Goal: Task Accomplishment & Management: Manage account settings

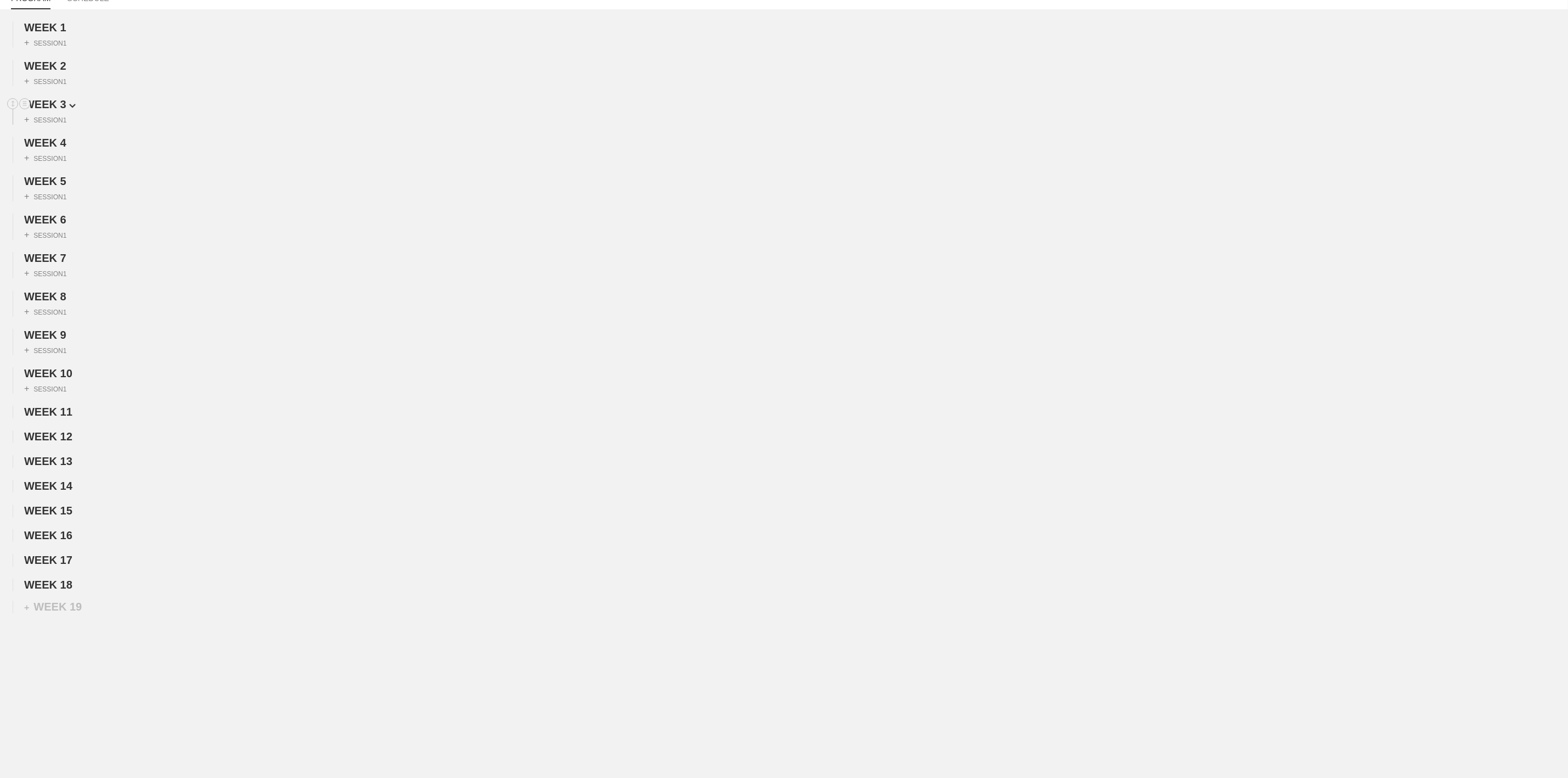
scroll to position [131, 0]
click at [48, 580] on span "WEEK 18" at bounding box center [52, 585] width 55 height 12
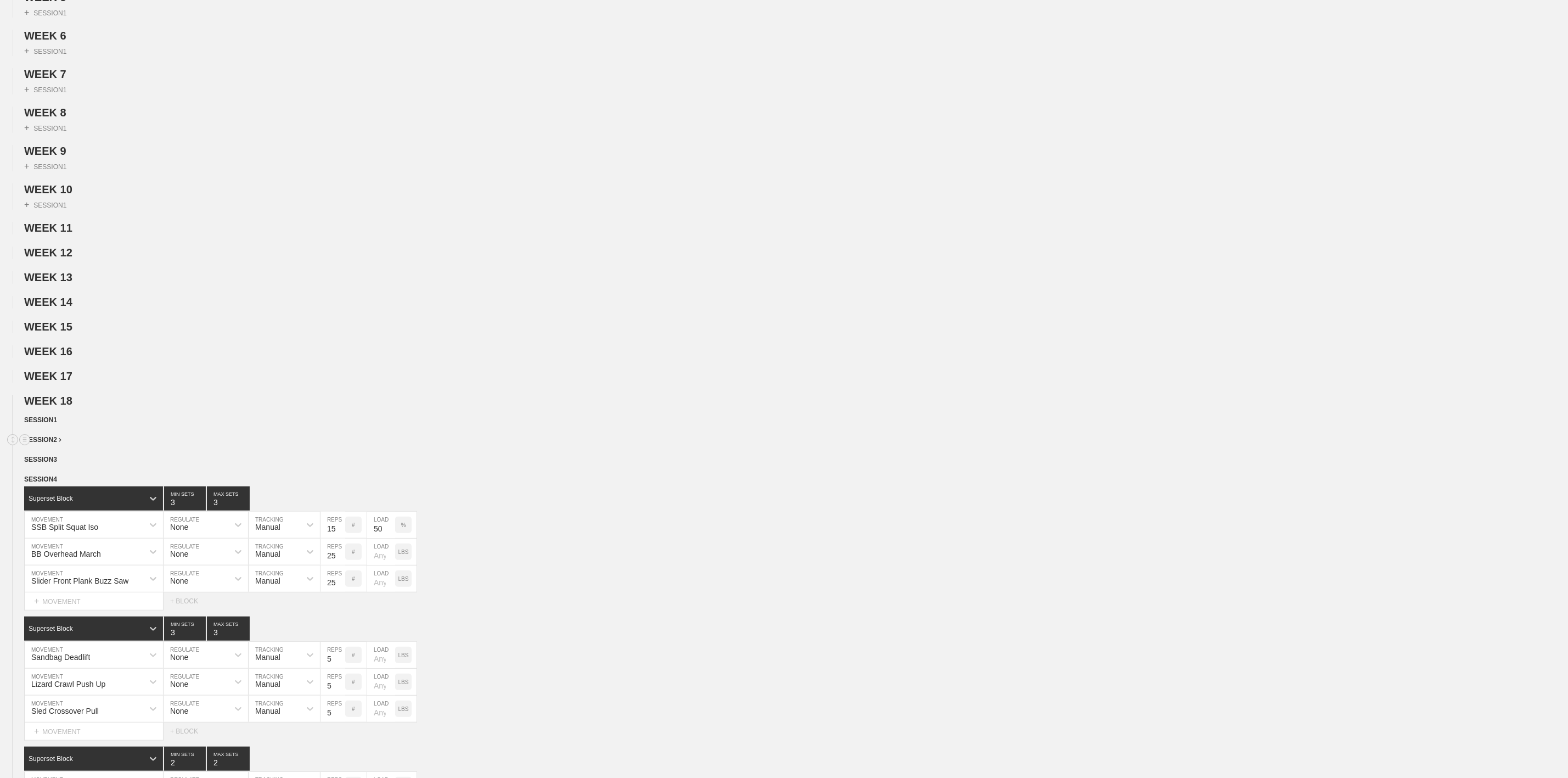
scroll to position [295, 0]
click at [49, 482] on span "SESSION 4" at bounding box center [44, 478] width 41 height 8
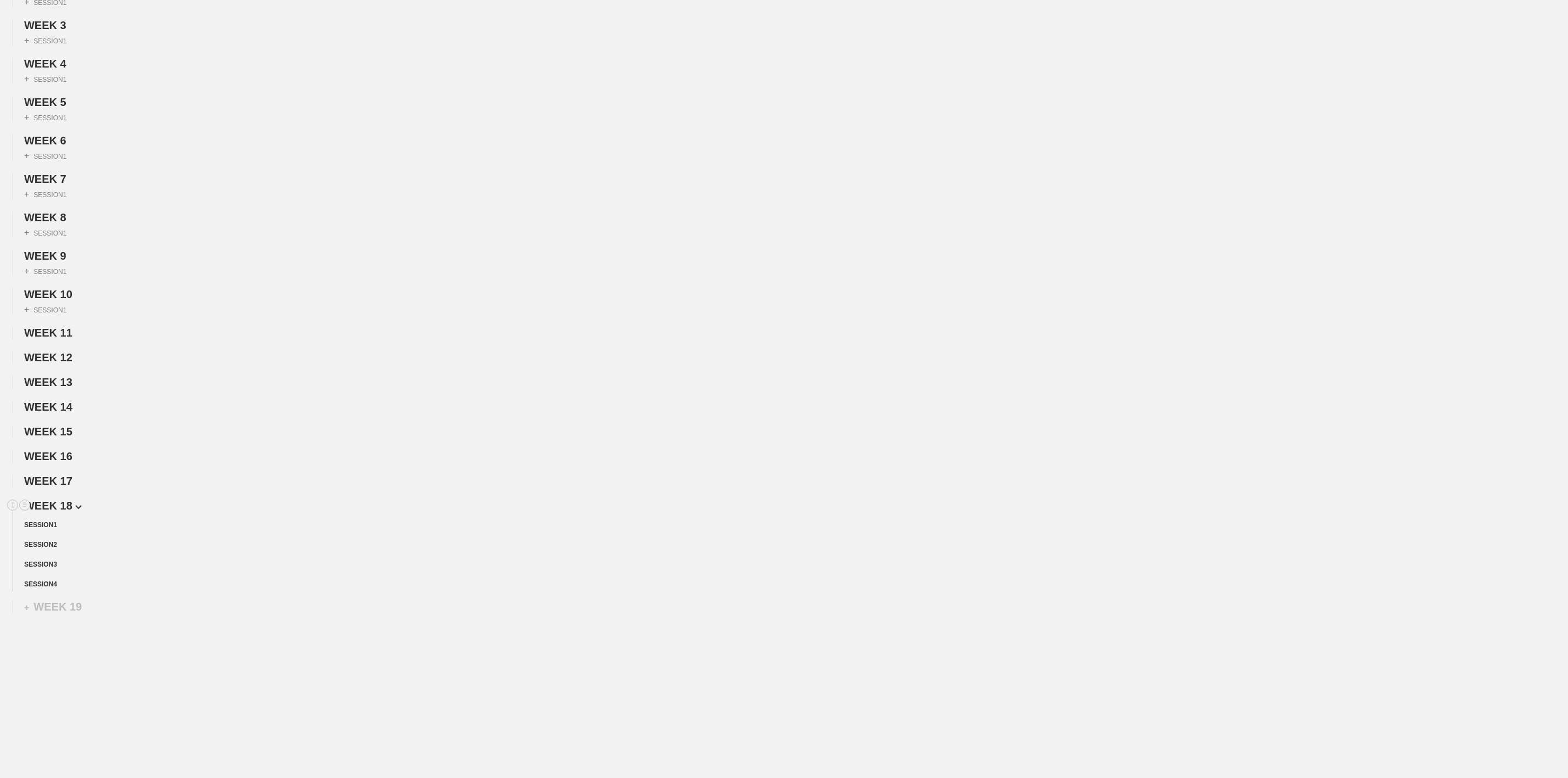
scroll to position [211, 0]
click at [25, 501] on circle at bounding box center [25, 506] width 13 height 13
click at [78, 511] on div "DUPLICATE" at bounding box center [77, 515] width 88 height 16
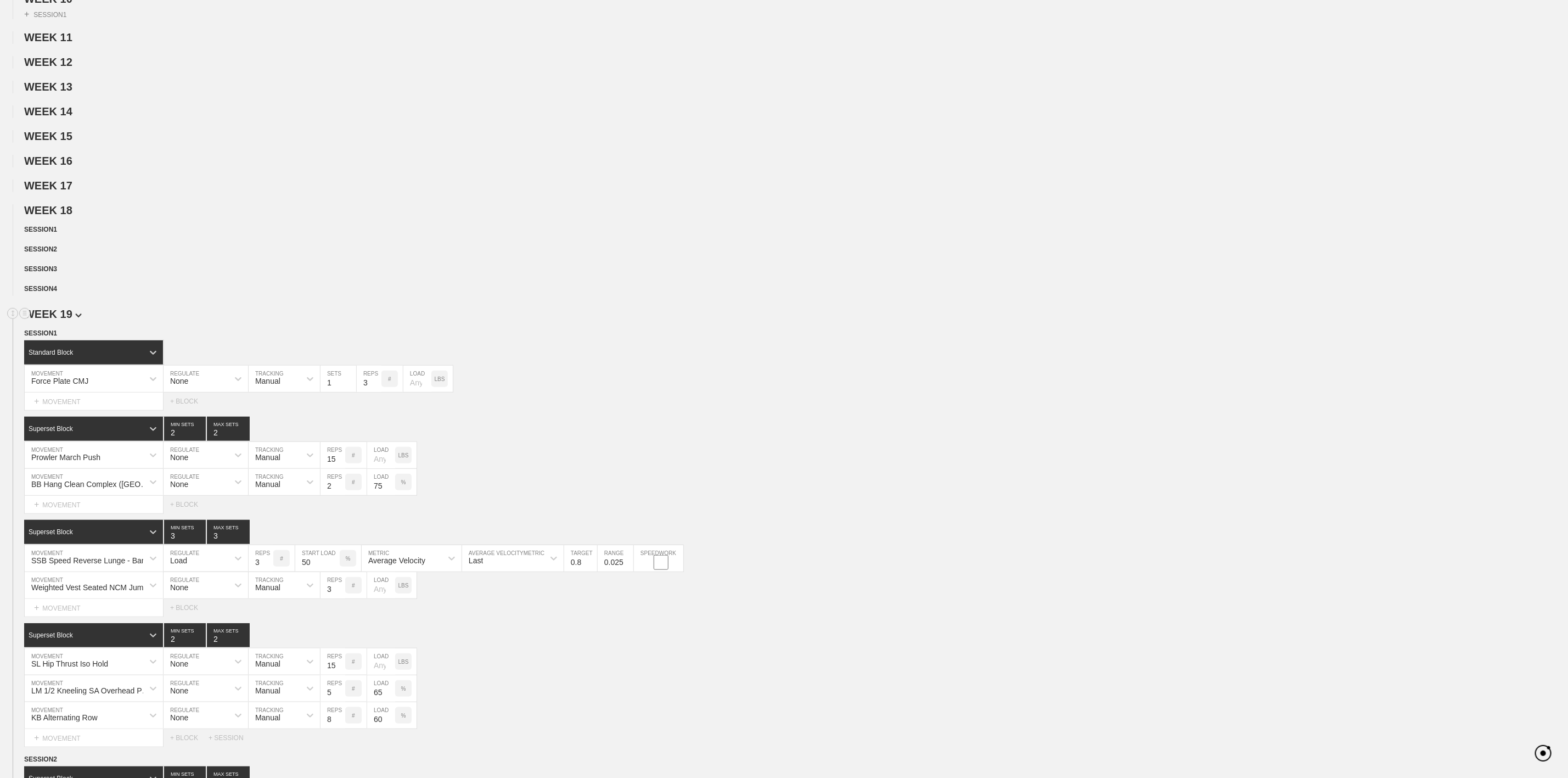
scroll to position [540, 0]
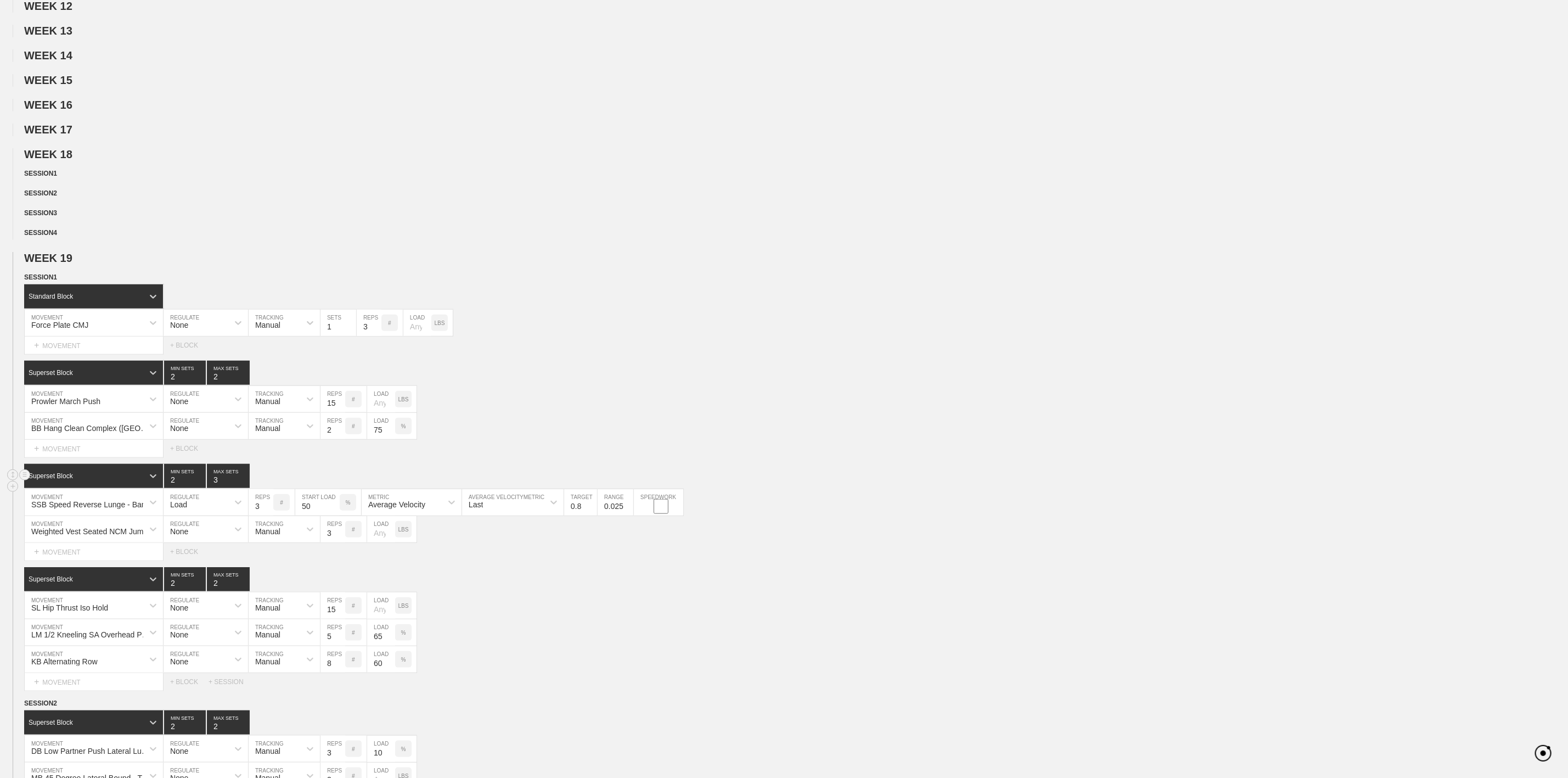
type input "2"
click at [198, 488] on input "2" at bounding box center [185, 476] width 41 height 24
type input "2"
click at [240, 488] on input "2" at bounding box center [229, 476] width 43 height 24
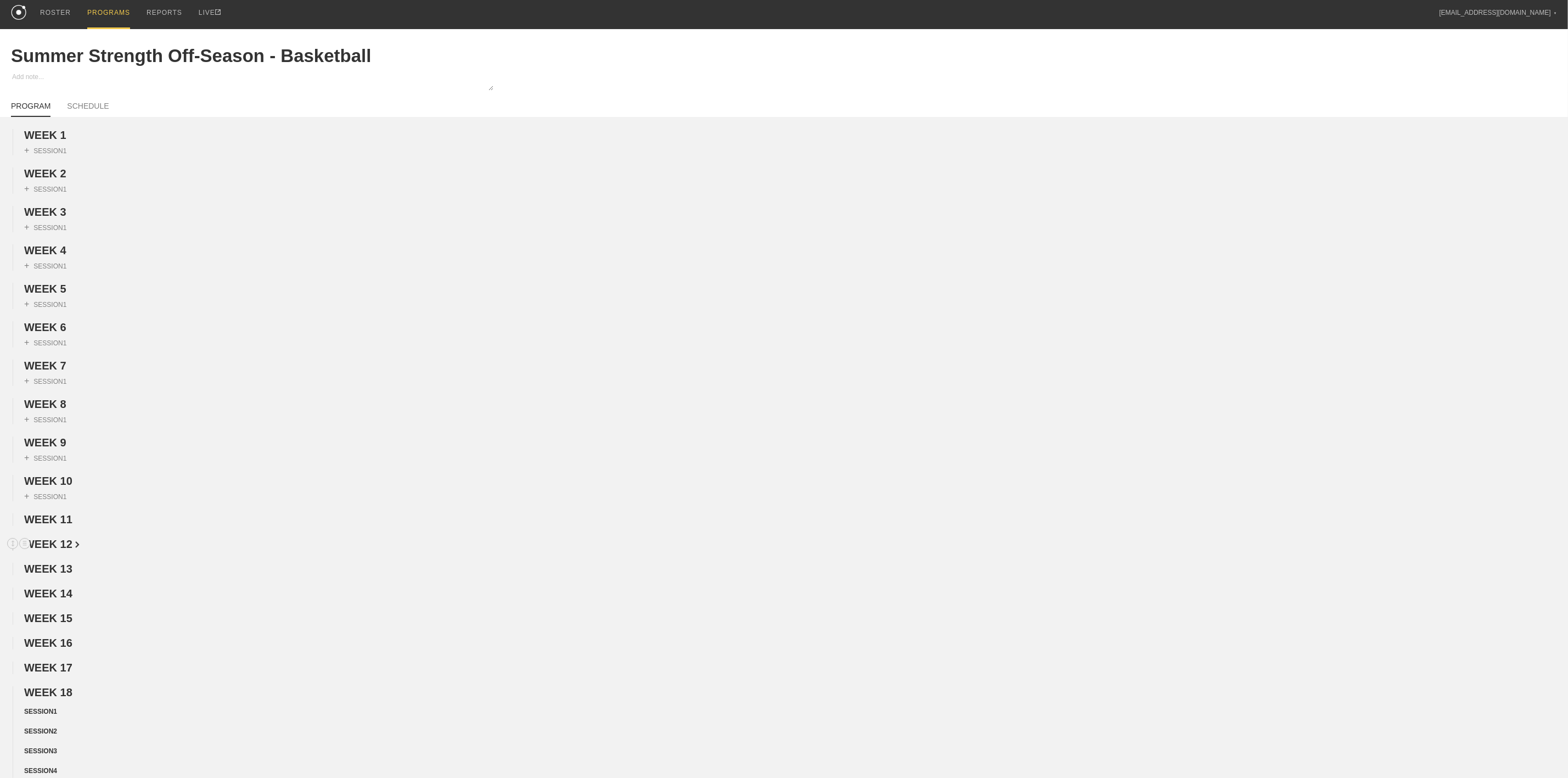
scroll to position [0, 0]
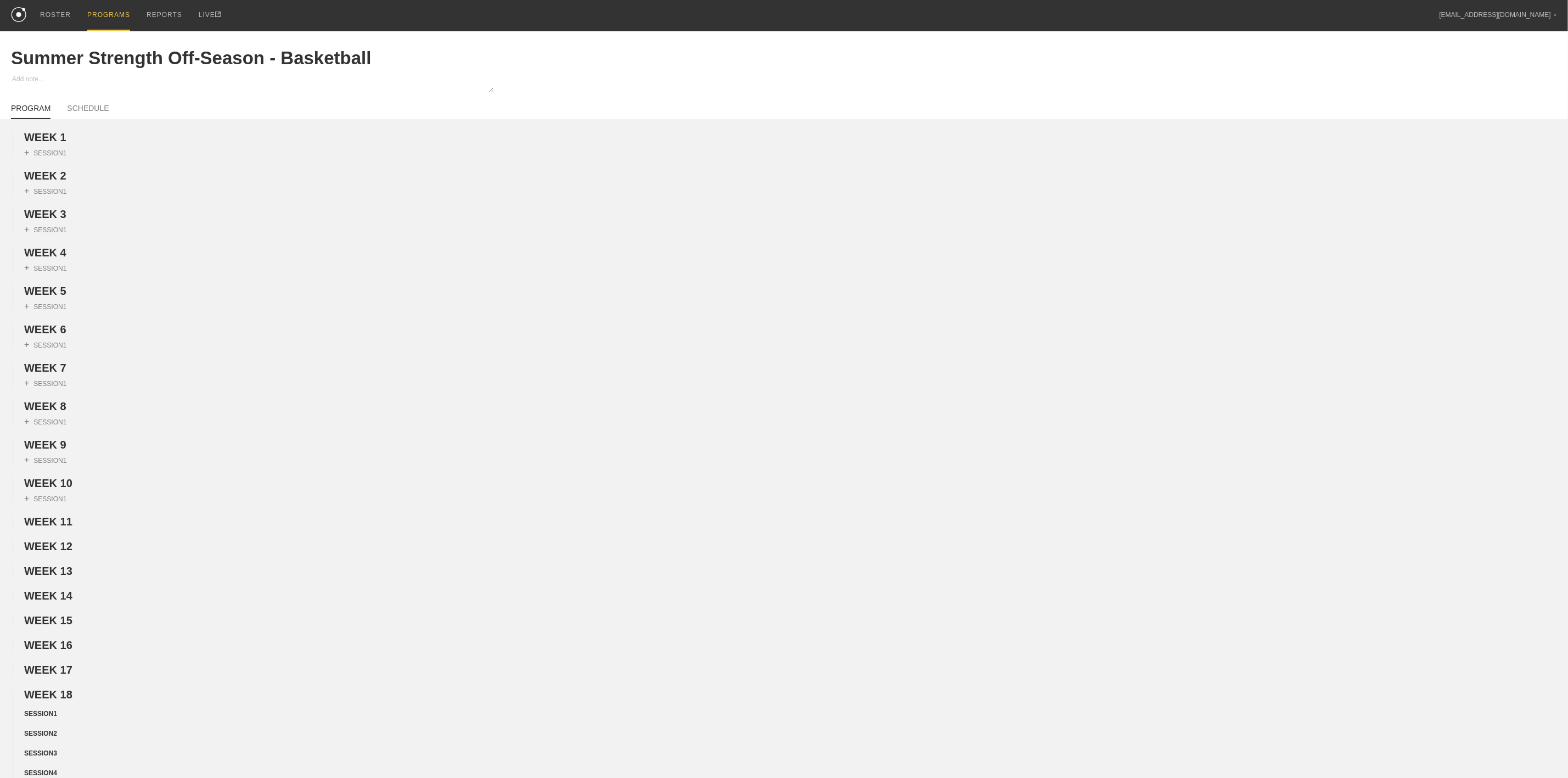
click at [97, 16] on div "PROGRAMS" at bounding box center [109, 16] width 43 height 31
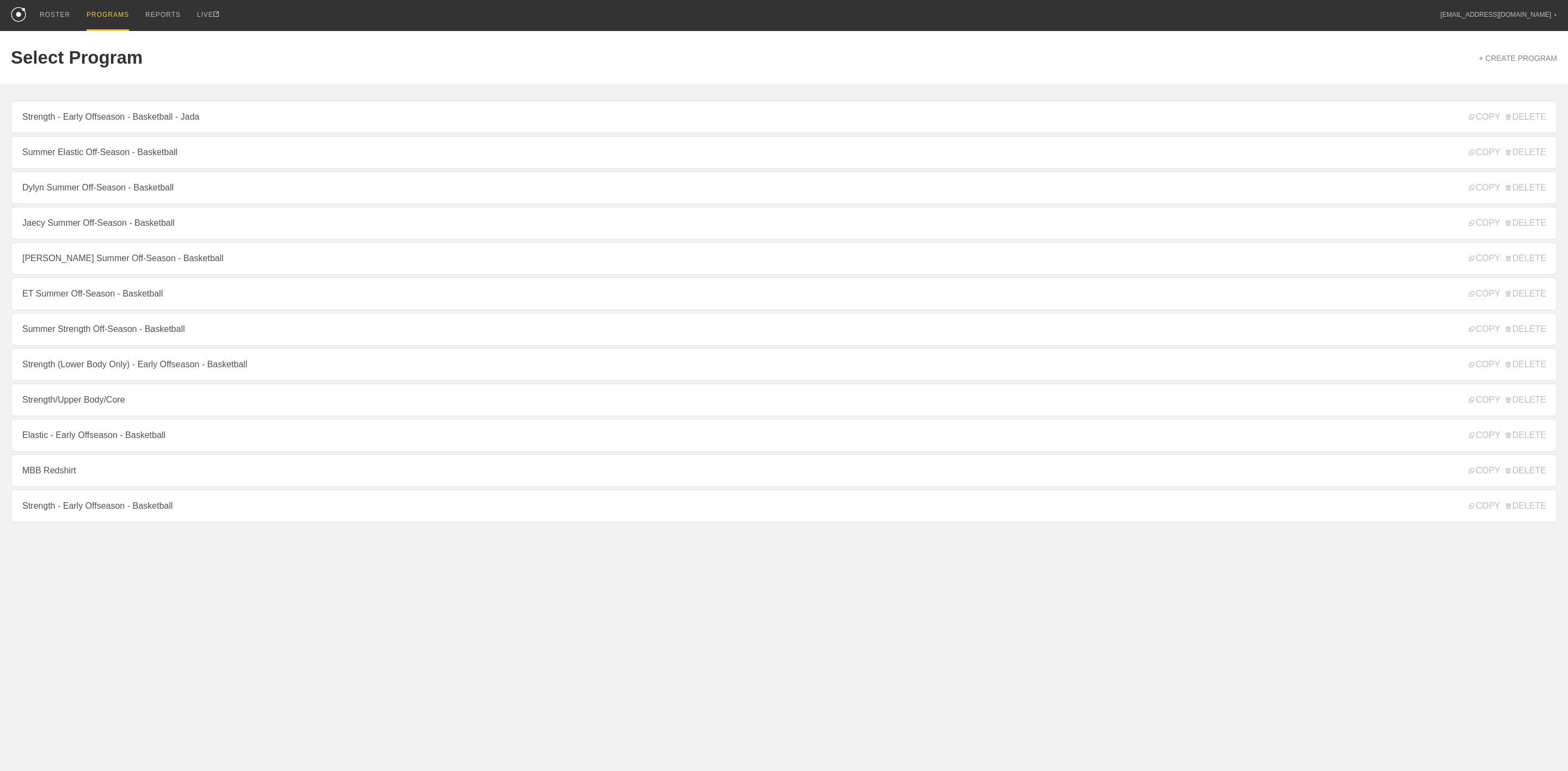
drag, startPoint x: 137, startPoint y: 160, endPoint x: 128, endPoint y: 159, distance: 9.1
click at [137, 160] on link "Summer Elastic Off-Season - Basketball" at bounding box center [784, 152] width 1547 height 33
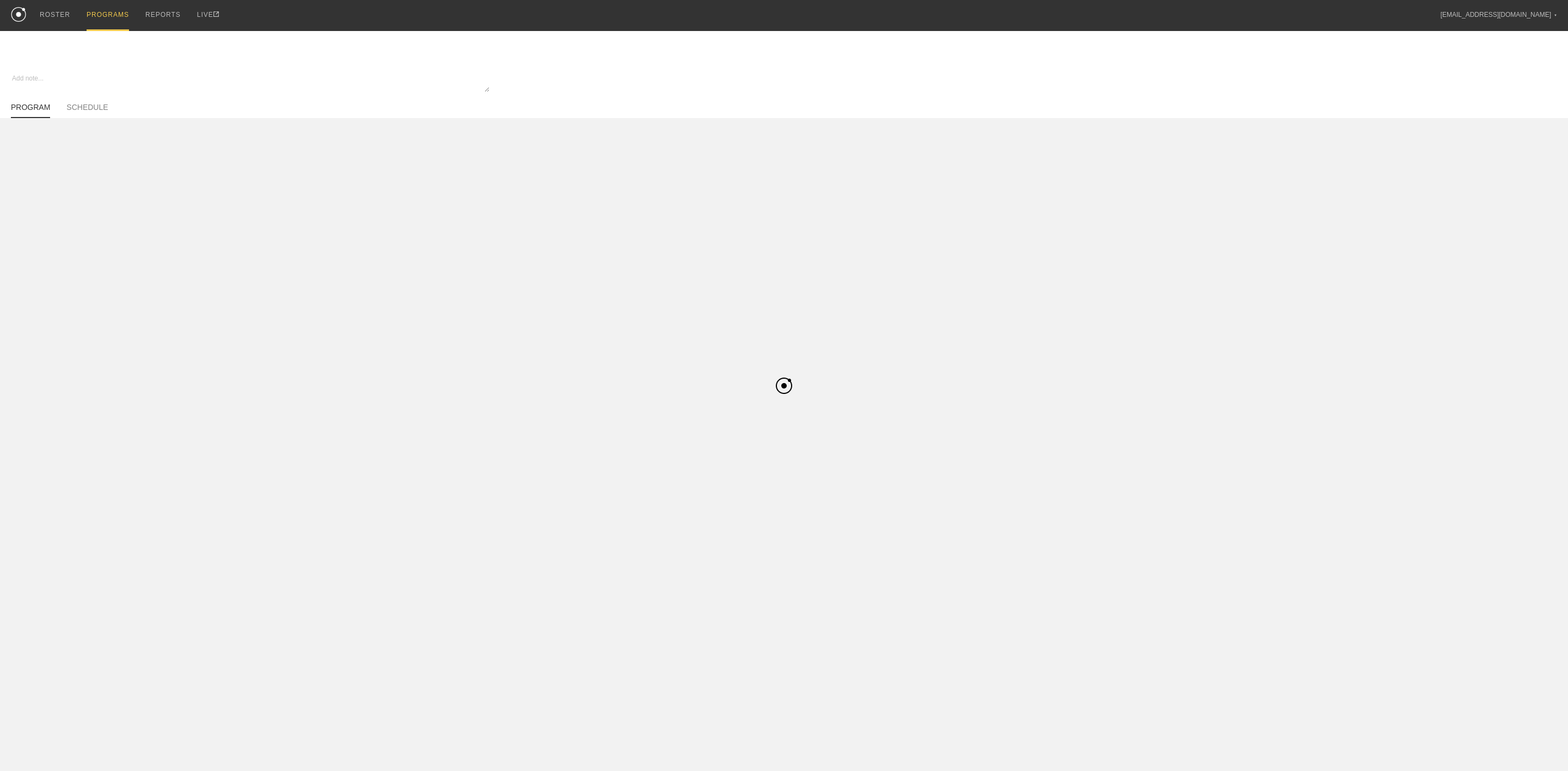
type textarea "x"
type input "Summer Elastic Off-Season - Basketball"
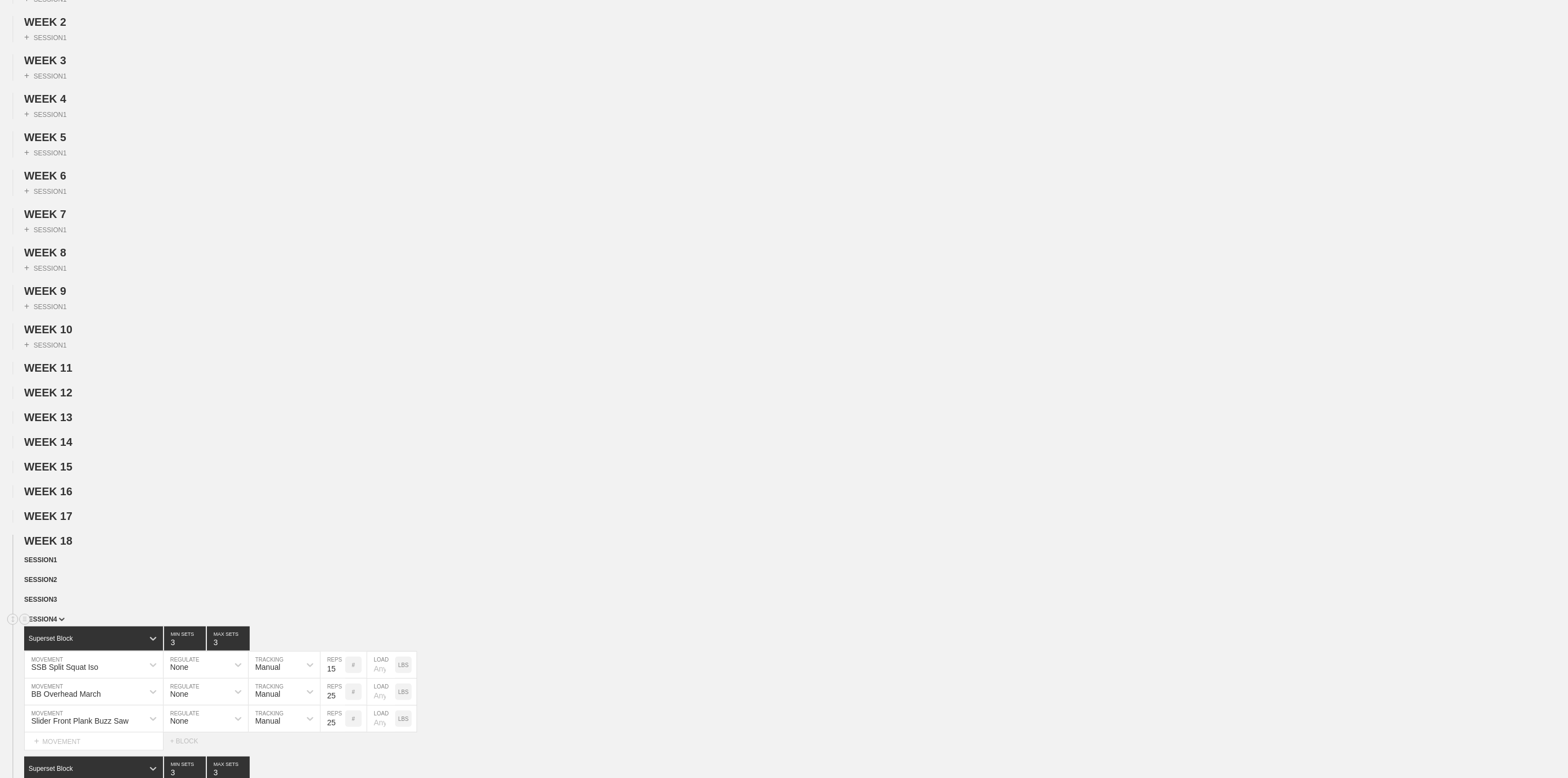
scroll to position [329, 0]
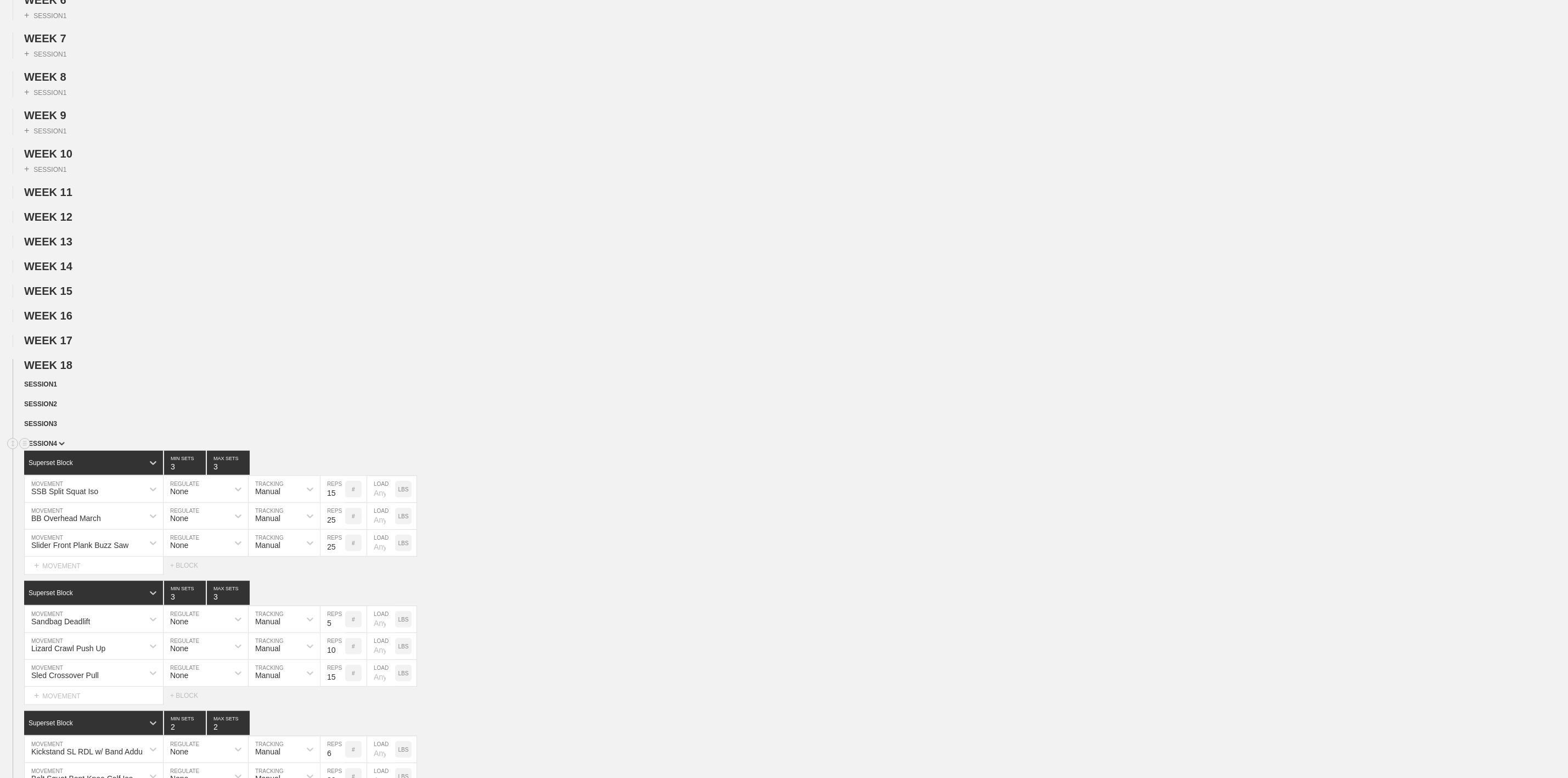
click at [60, 451] on div "SESSION 4" at bounding box center [797, 444] width 1545 height 13
click at [56, 448] on span "SESSION 4" at bounding box center [44, 443] width 41 height 8
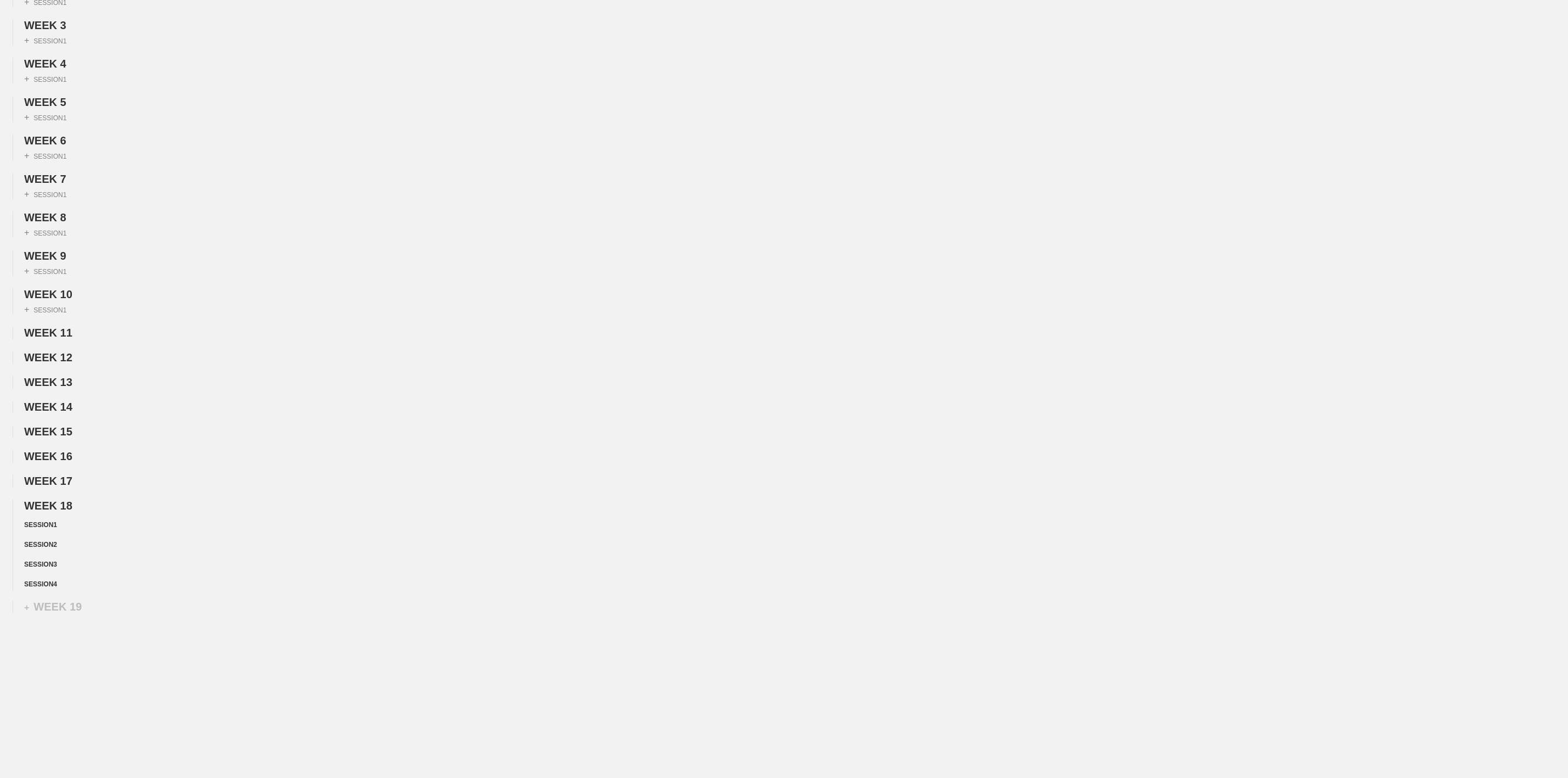
scroll to position [211, 0]
click at [21, 500] on circle at bounding box center [25, 506] width 13 height 13
click at [83, 513] on div "DUPLICATE" at bounding box center [77, 515] width 88 height 16
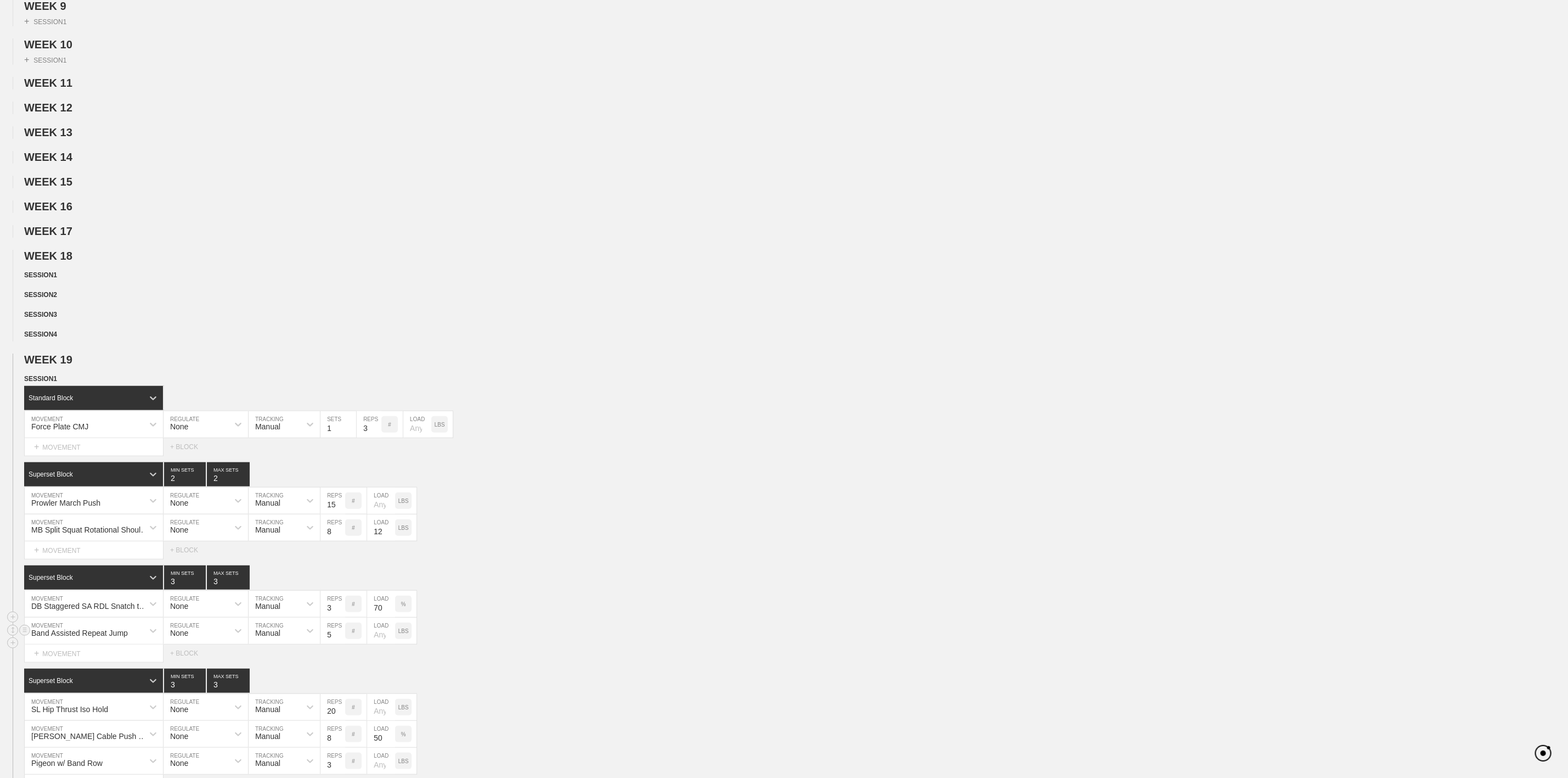
scroll to position [540, 0]
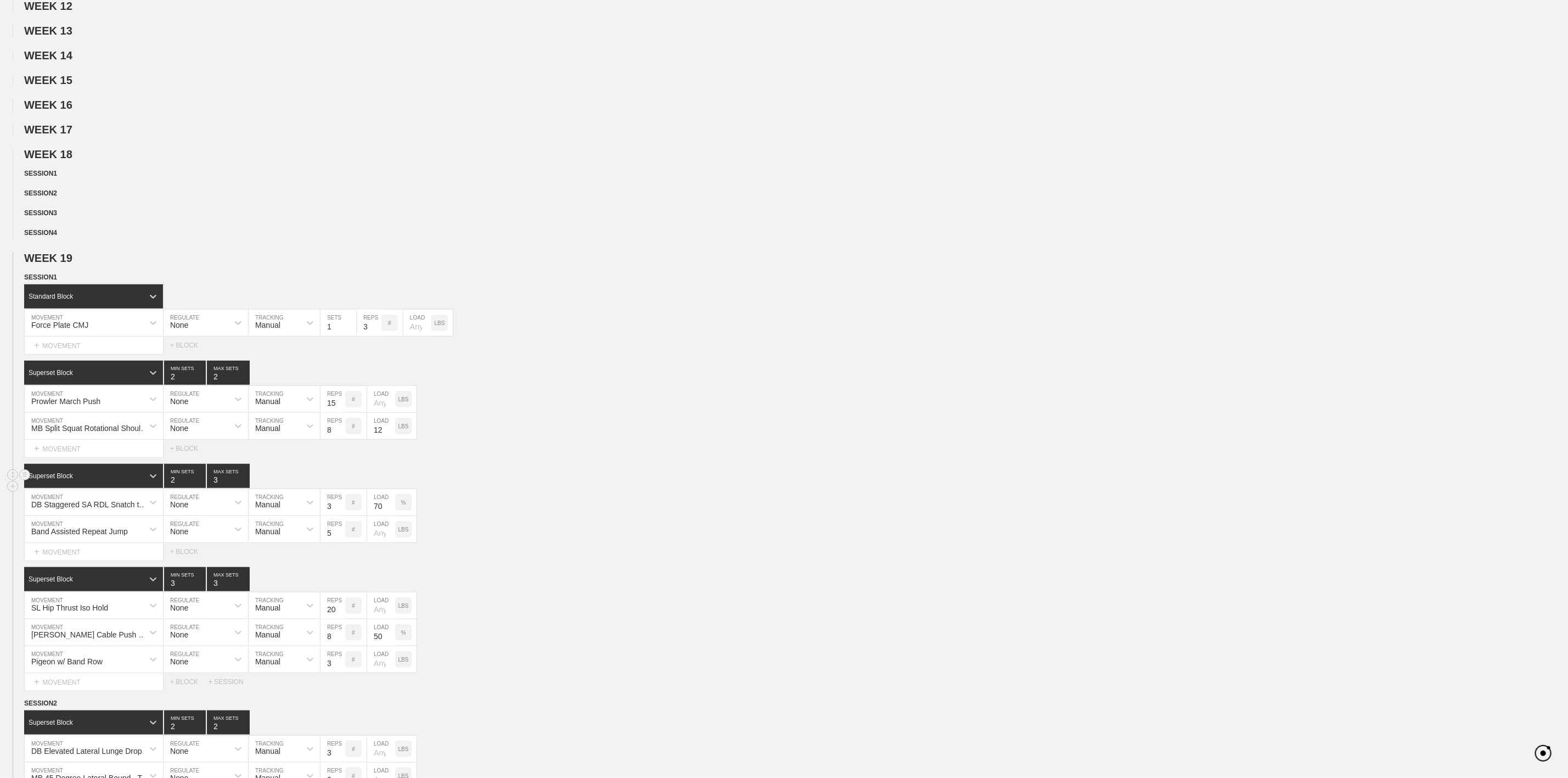
type input "2"
click at [198, 488] on input "2" at bounding box center [185, 476] width 41 height 24
type input "2"
click at [240, 488] on input "2" at bounding box center [229, 476] width 43 height 24
type input "2"
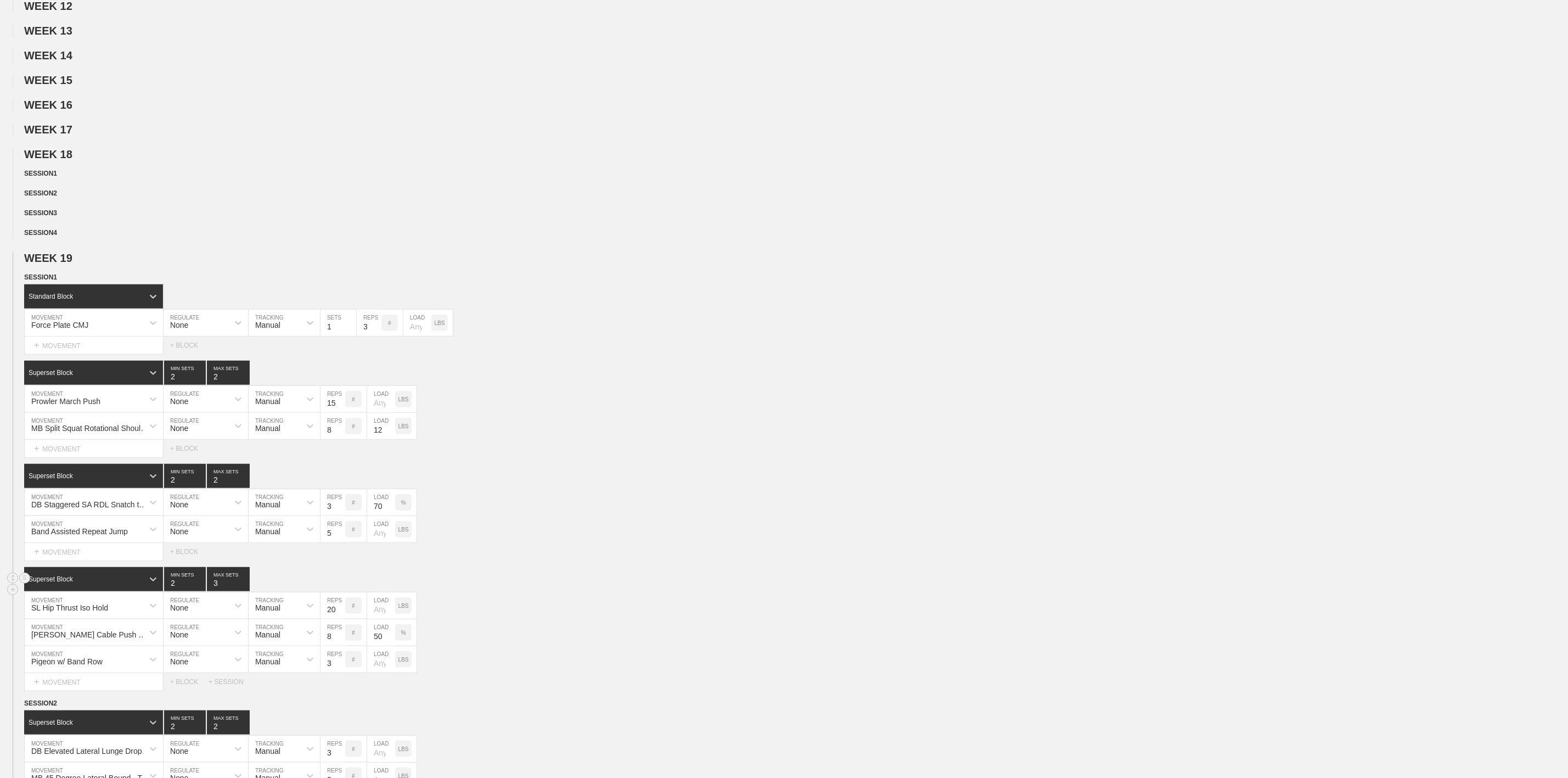
click at [196, 591] on input "2" at bounding box center [185, 579] width 41 height 24
type input "2"
click at [244, 591] on input "2" at bounding box center [229, 579] width 43 height 24
click at [677, 591] on div "Superset Block 2 MIN SETS 2 MAX SETS" at bounding box center [797, 579] width 1545 height 24
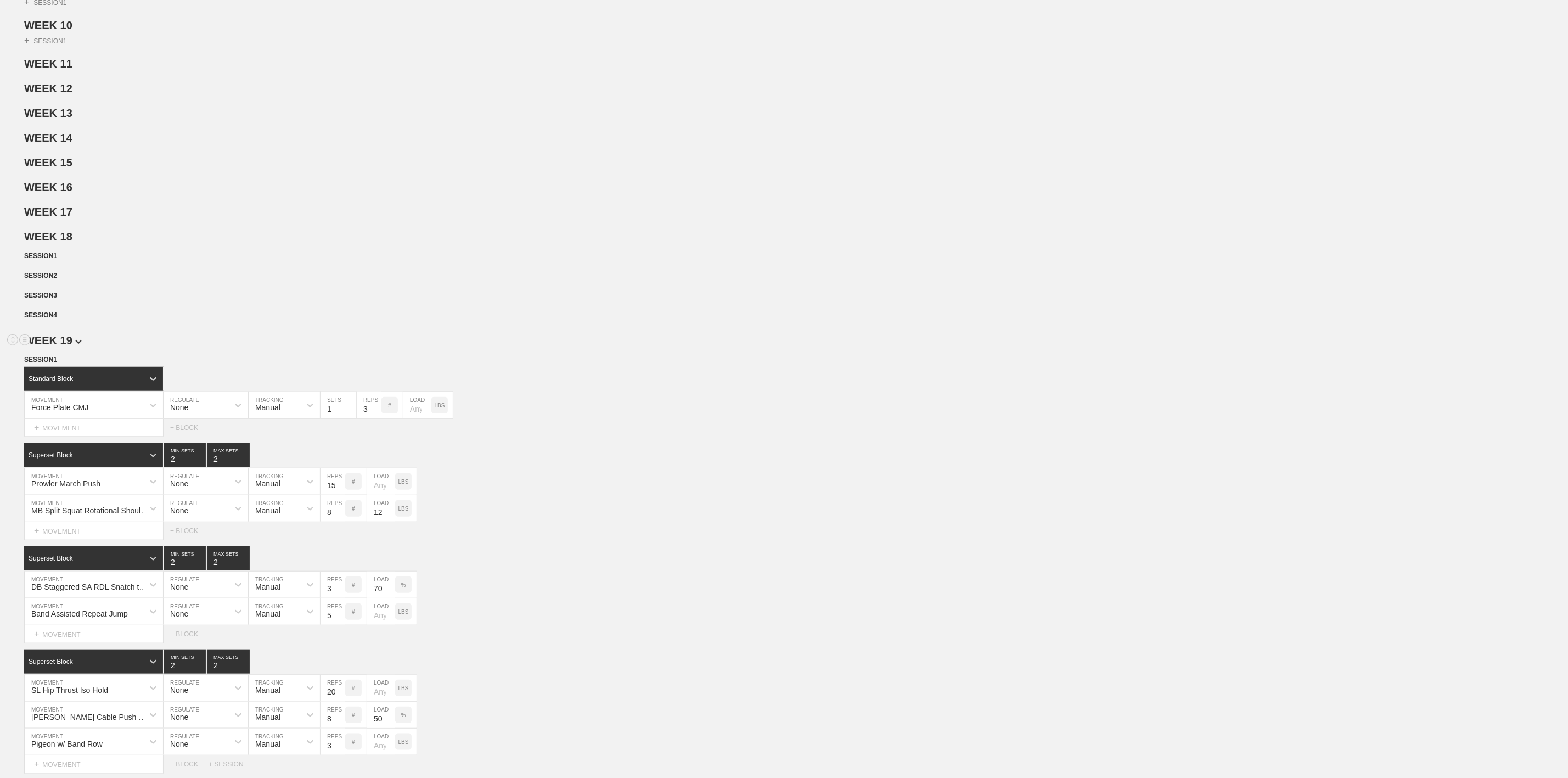
click at [70, 347] on span "WEEK 19" at bounding box center [53, 341] width 58 height 12
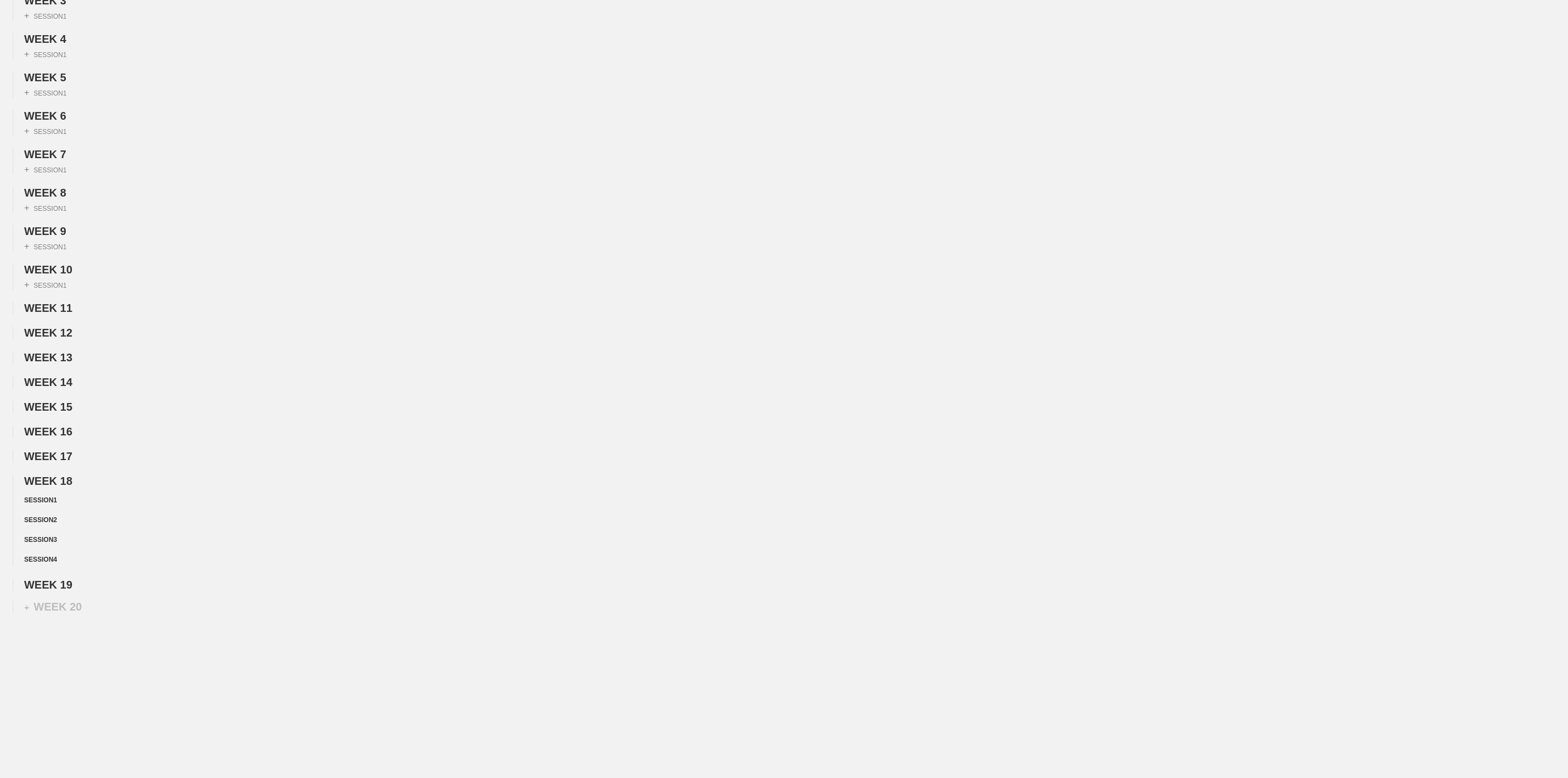
scroll to position [0, 0]
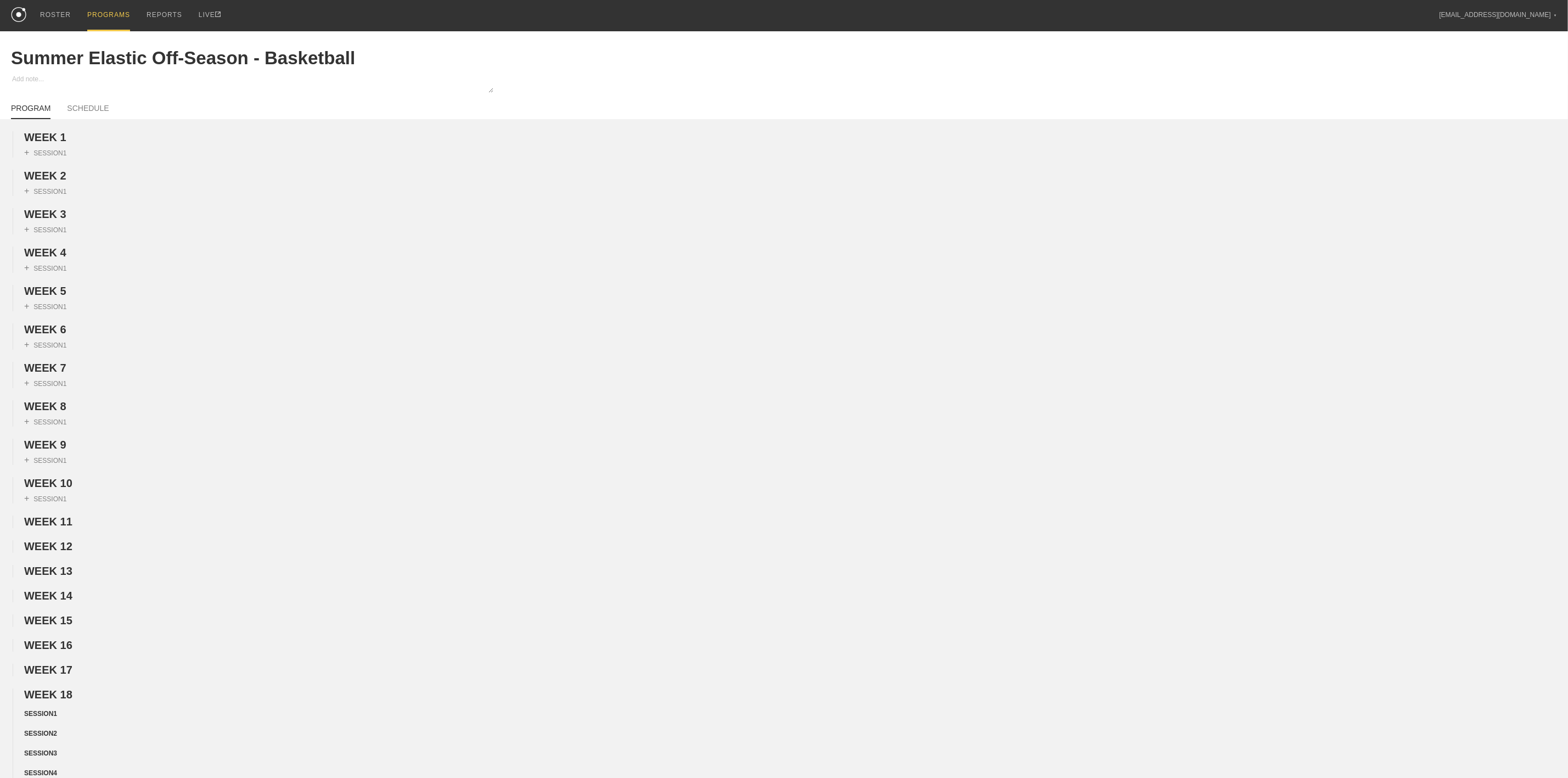
click at [111, 7] on div "PROGRAMS" at bounding box center [109, 16] width 43 height 31
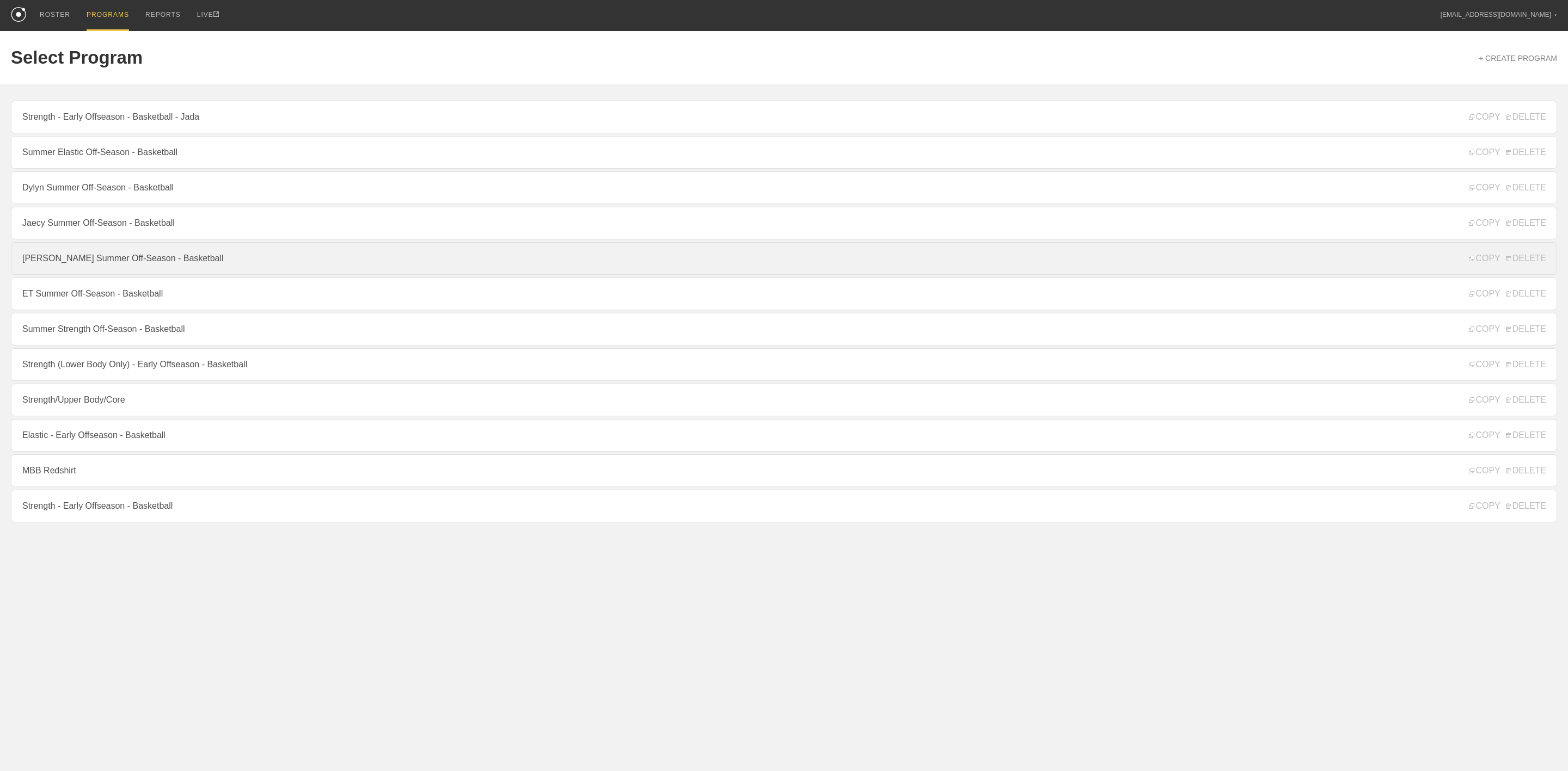
click at [111, 266] on link "[PERSON_NAME] Summer Off-Season - Basketball" at bounding box center [784, 259] width 1547 height 33
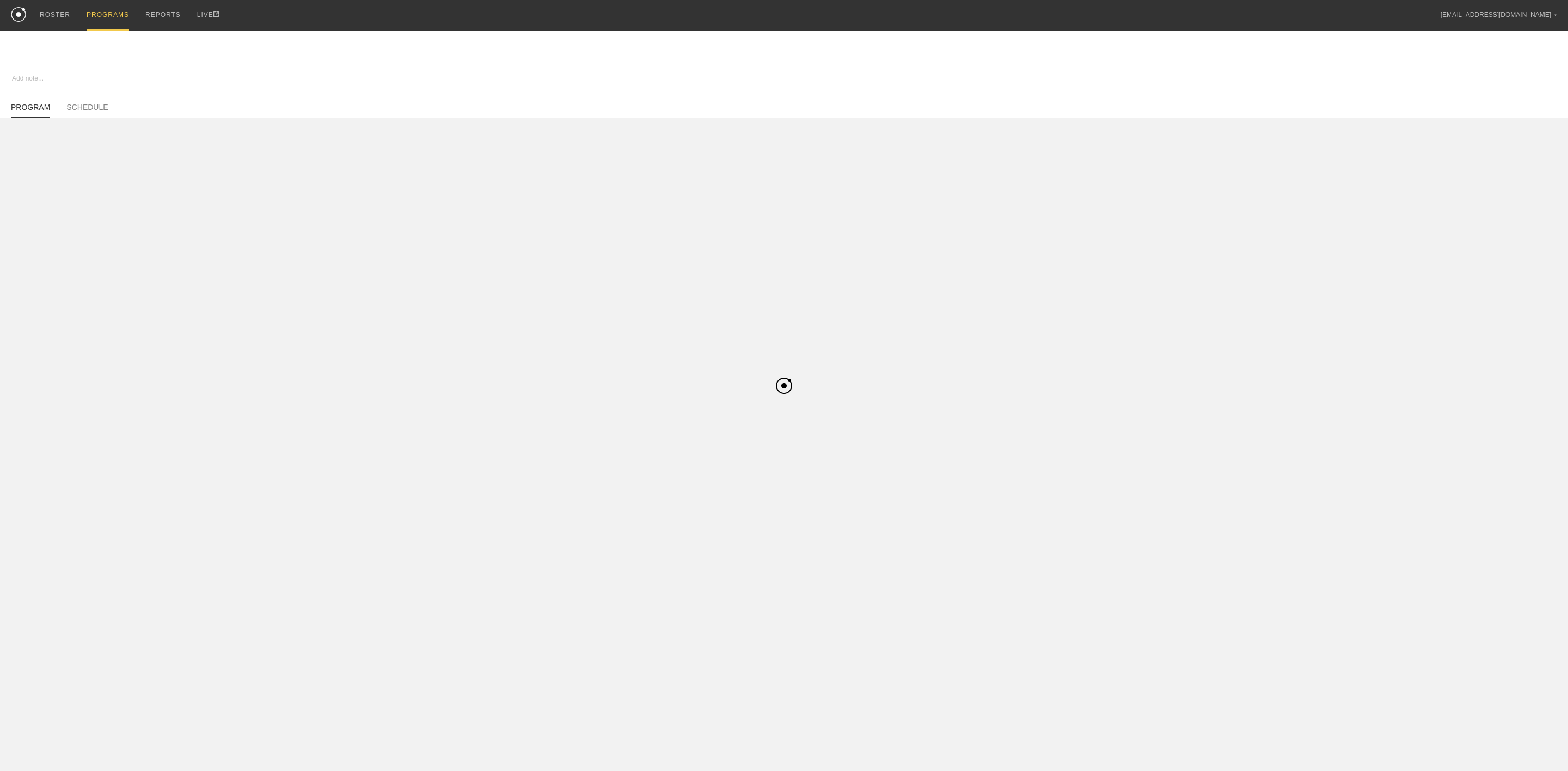
type textarea "x"
type input "[PERSON_NAME] Summer Off-Season - Basketball"
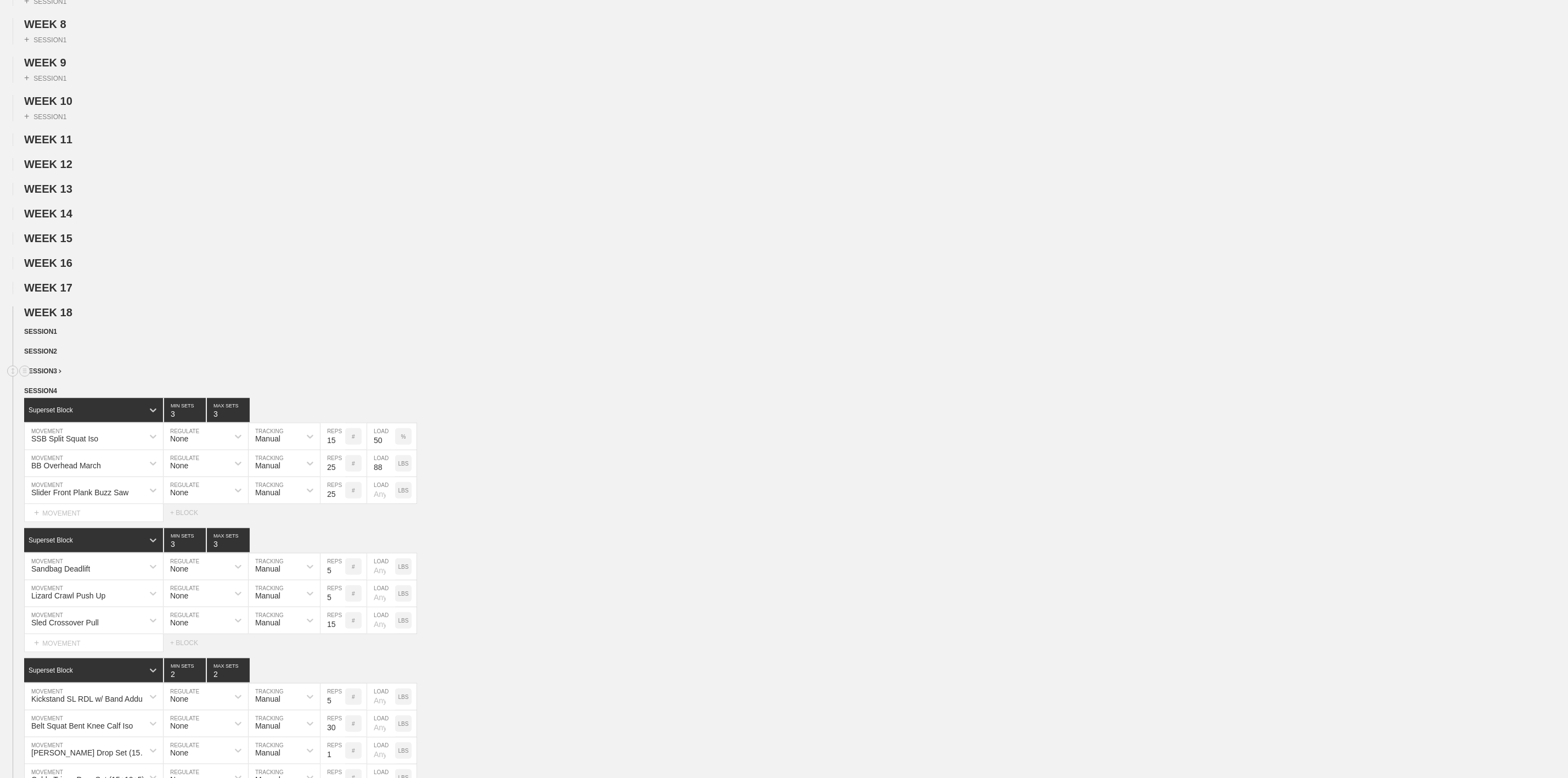
scroll to position [412, 0]
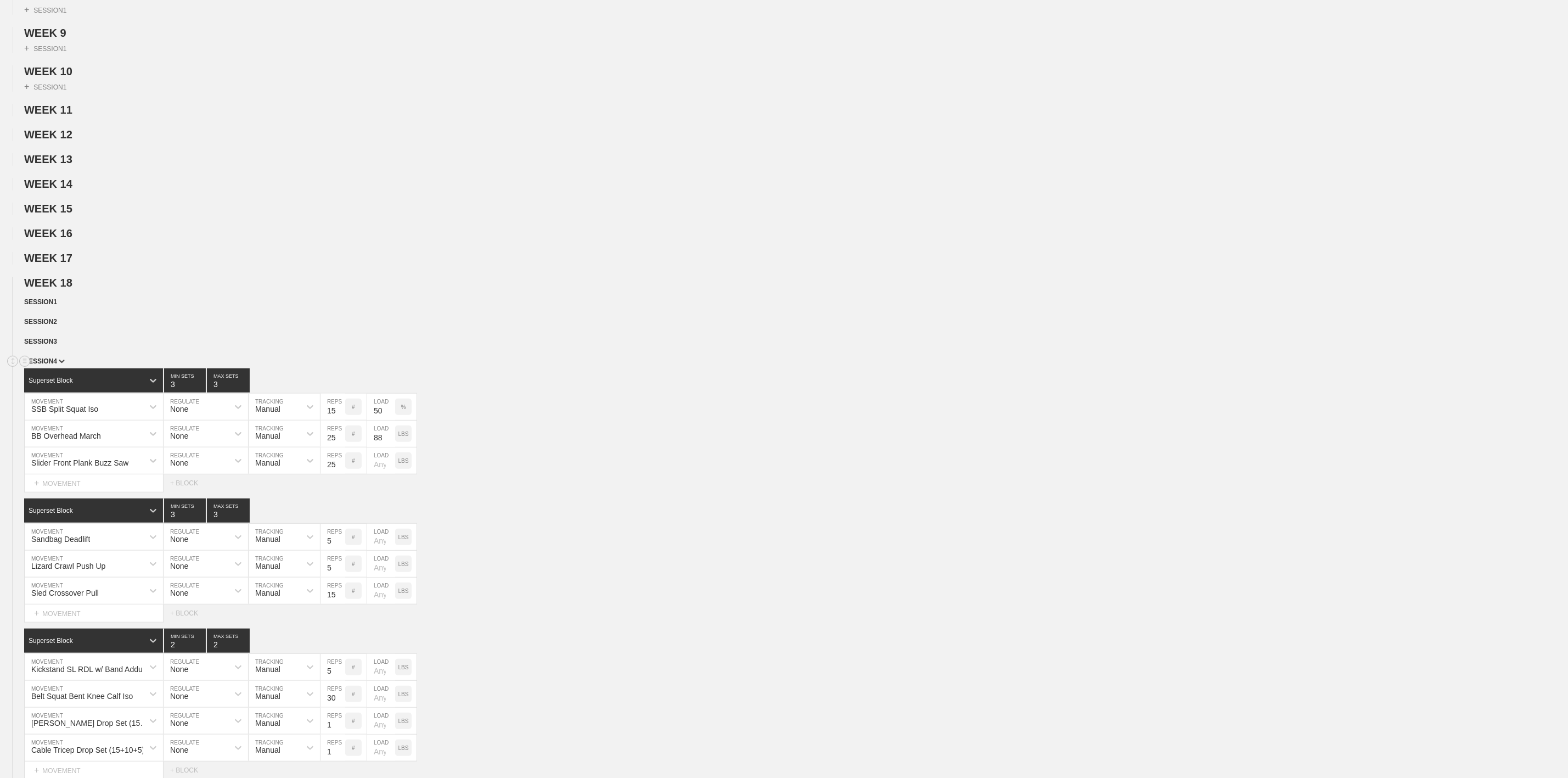
click at [58, 366] on span "SESSION 4" at bounding box center [44, 361] width 41 height 8
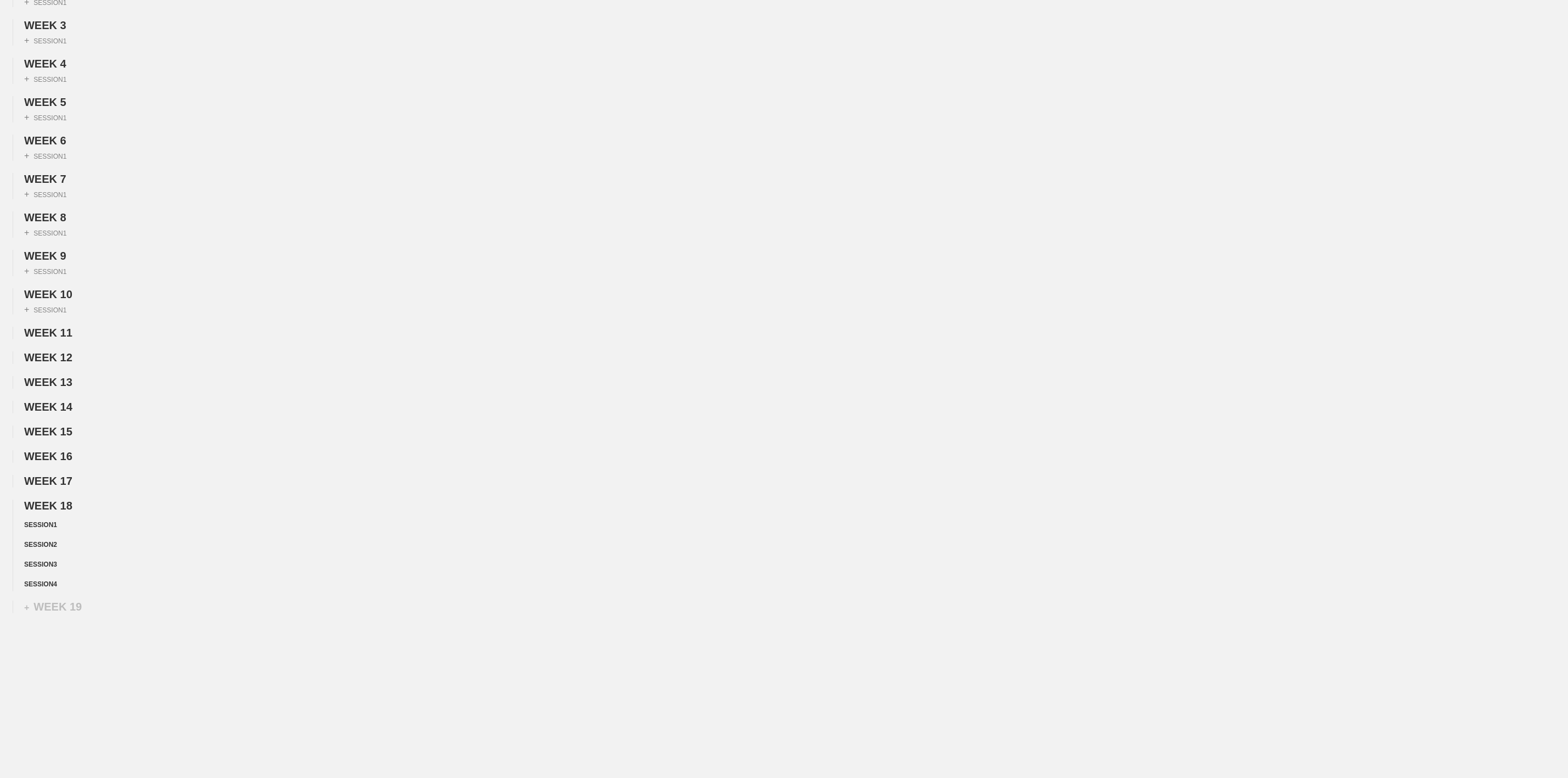
scroll to position [211, 0]
click at [22, 501] on circle at bounding box center [25, 506] width 13 height 13
click at [85, 514] on div "DUPLICATE" at bounding box center [77, 515] width 88 height 16
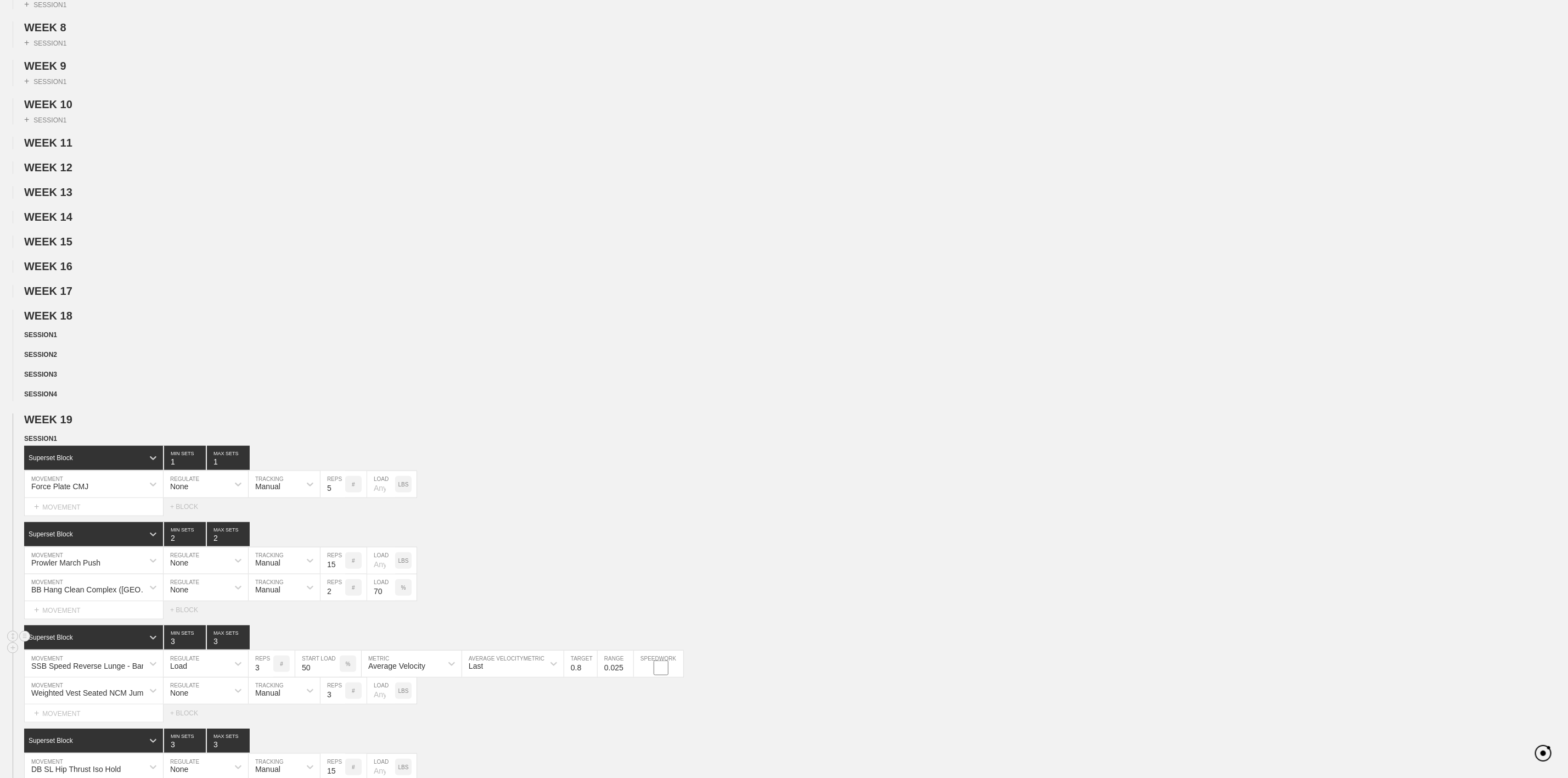
scroll to position [540, 0]
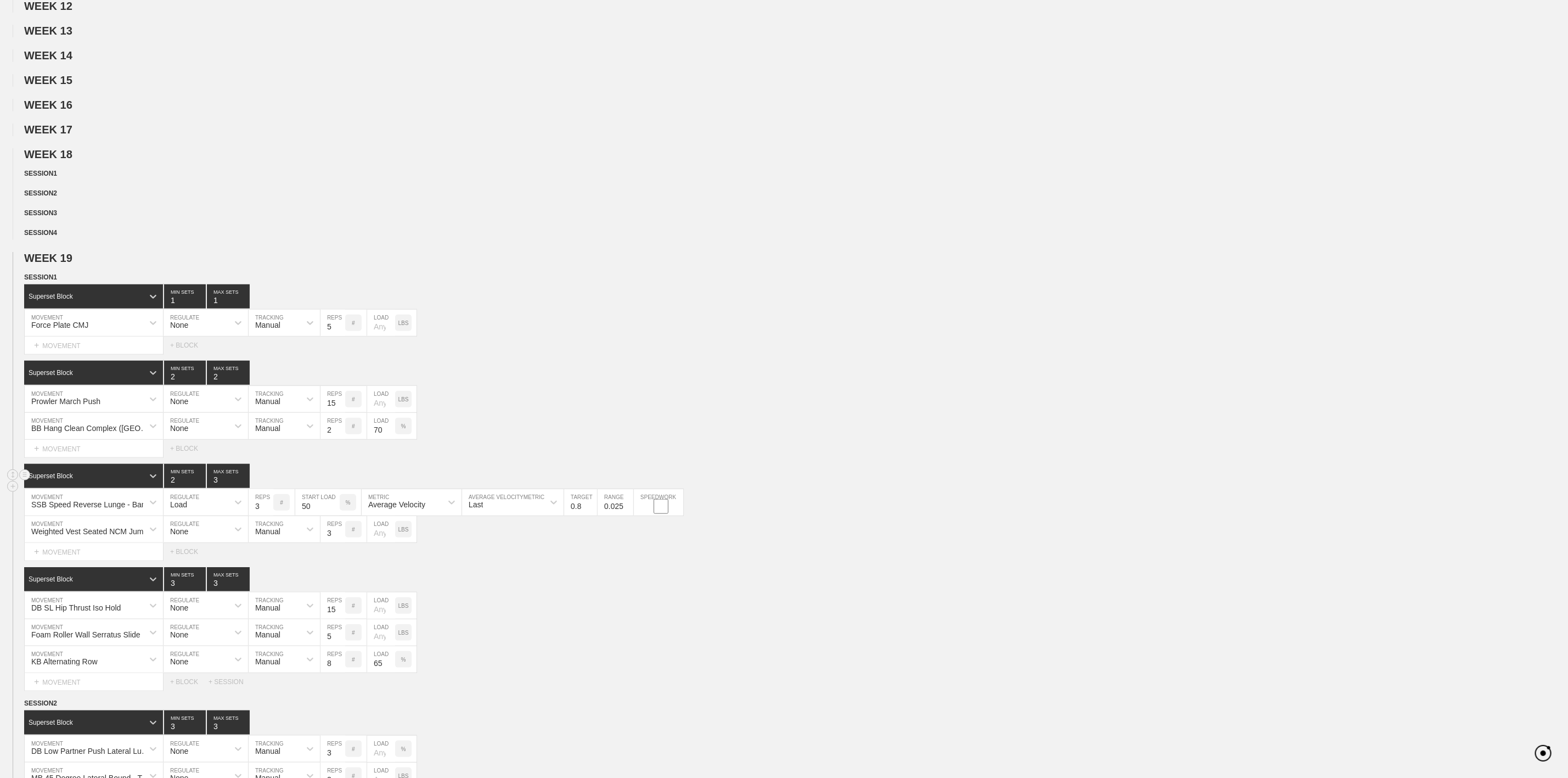
type input "2"
click at [200, 488] on input "2" at bounding box center [185, 476] width 41 height 24
type input "2"
click at [241, 488] on input "2" at bounding box center [229, 476] width 43 height 24
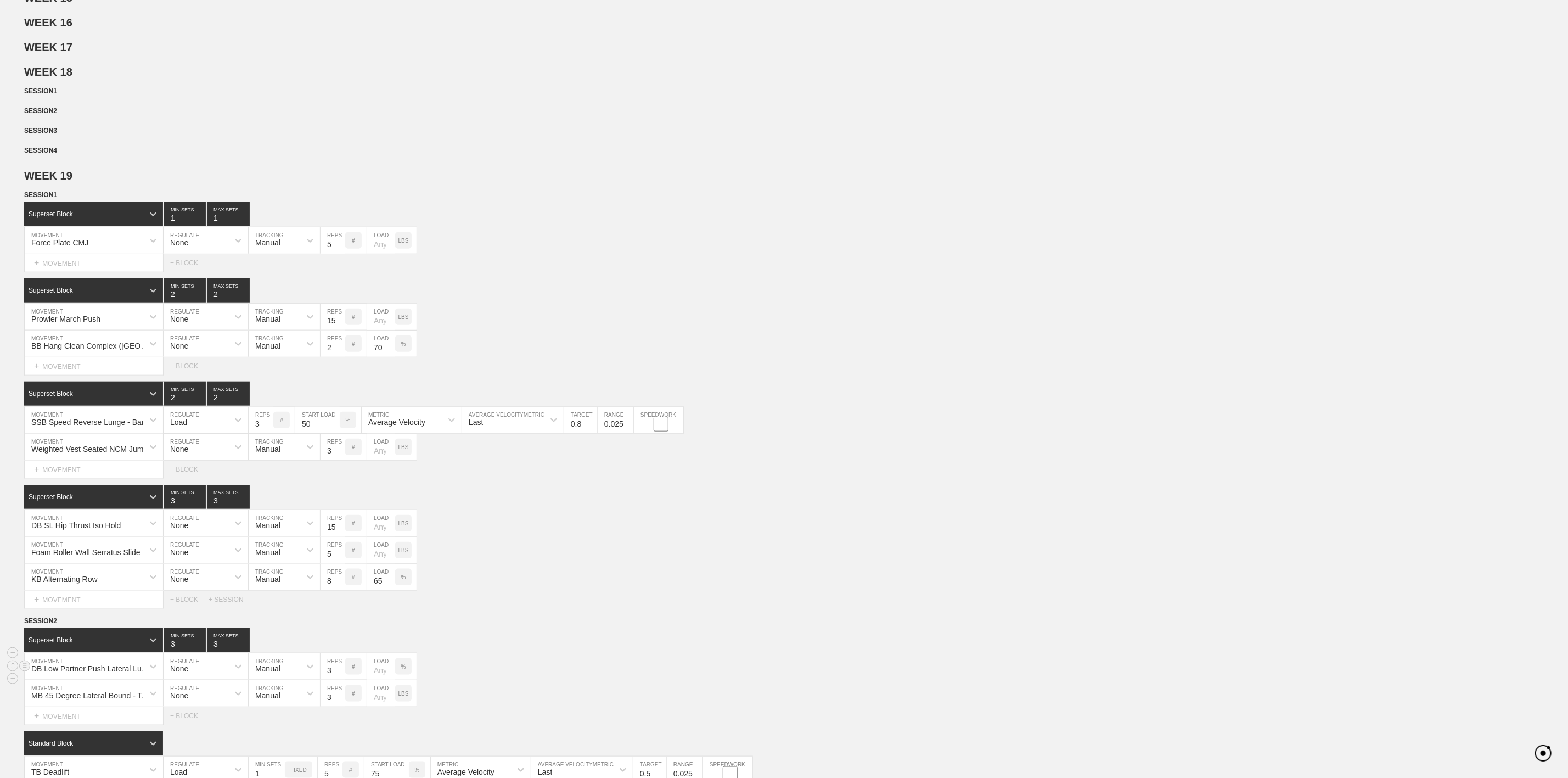
scroll to position [705, 0]
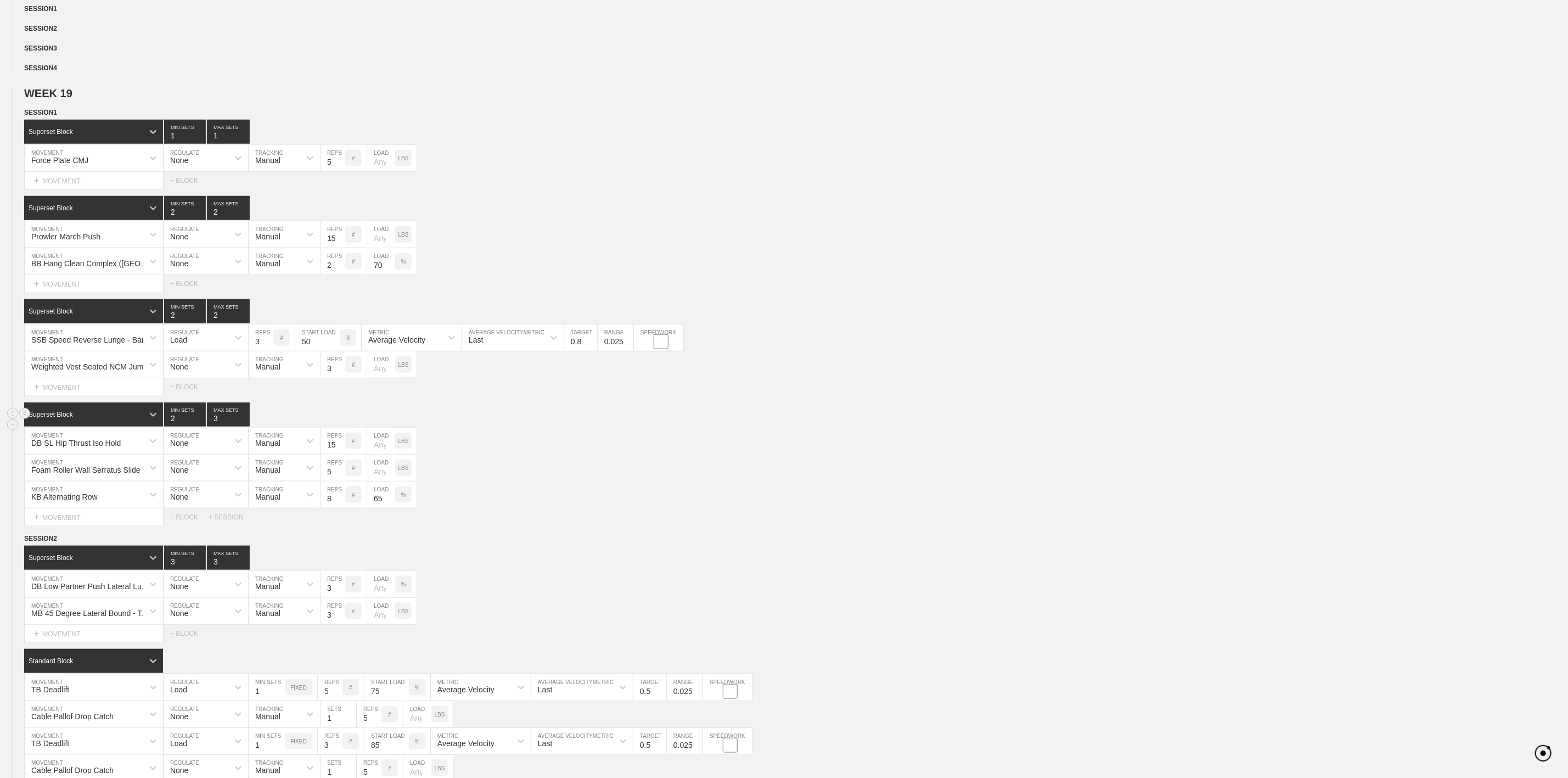
type input "2"
click at [201, 427] on input "2" at bounding box center [185, 415] width 41 height 24
type input "2"
click at [244, 427] on input "2" at bounding box center [229, 415] width 43 height 24
click at [550, 546] on div "SESSION 2" at bounding box center [797, 539] width 1545 height 13
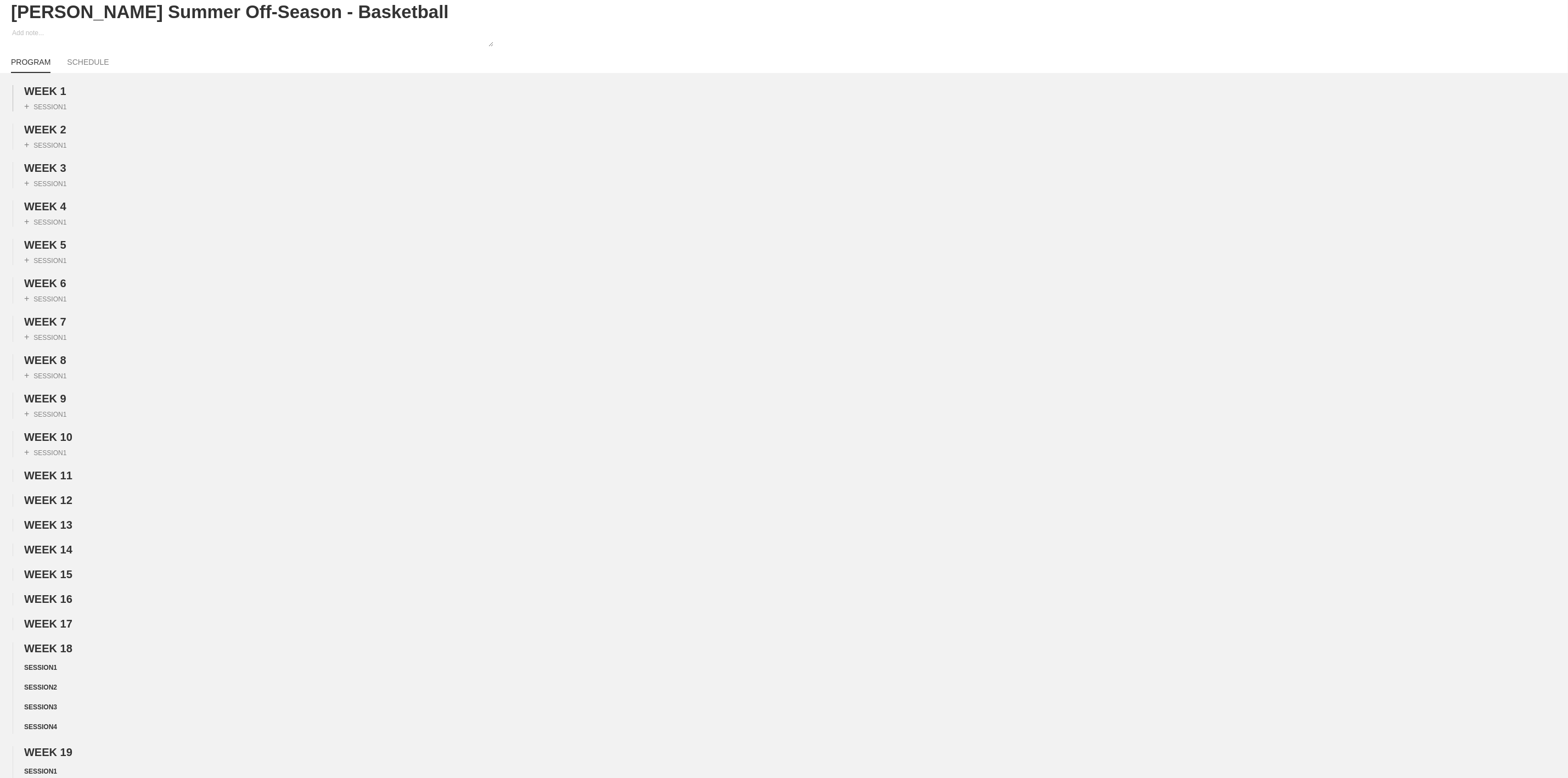
scroll to position [0, 0]
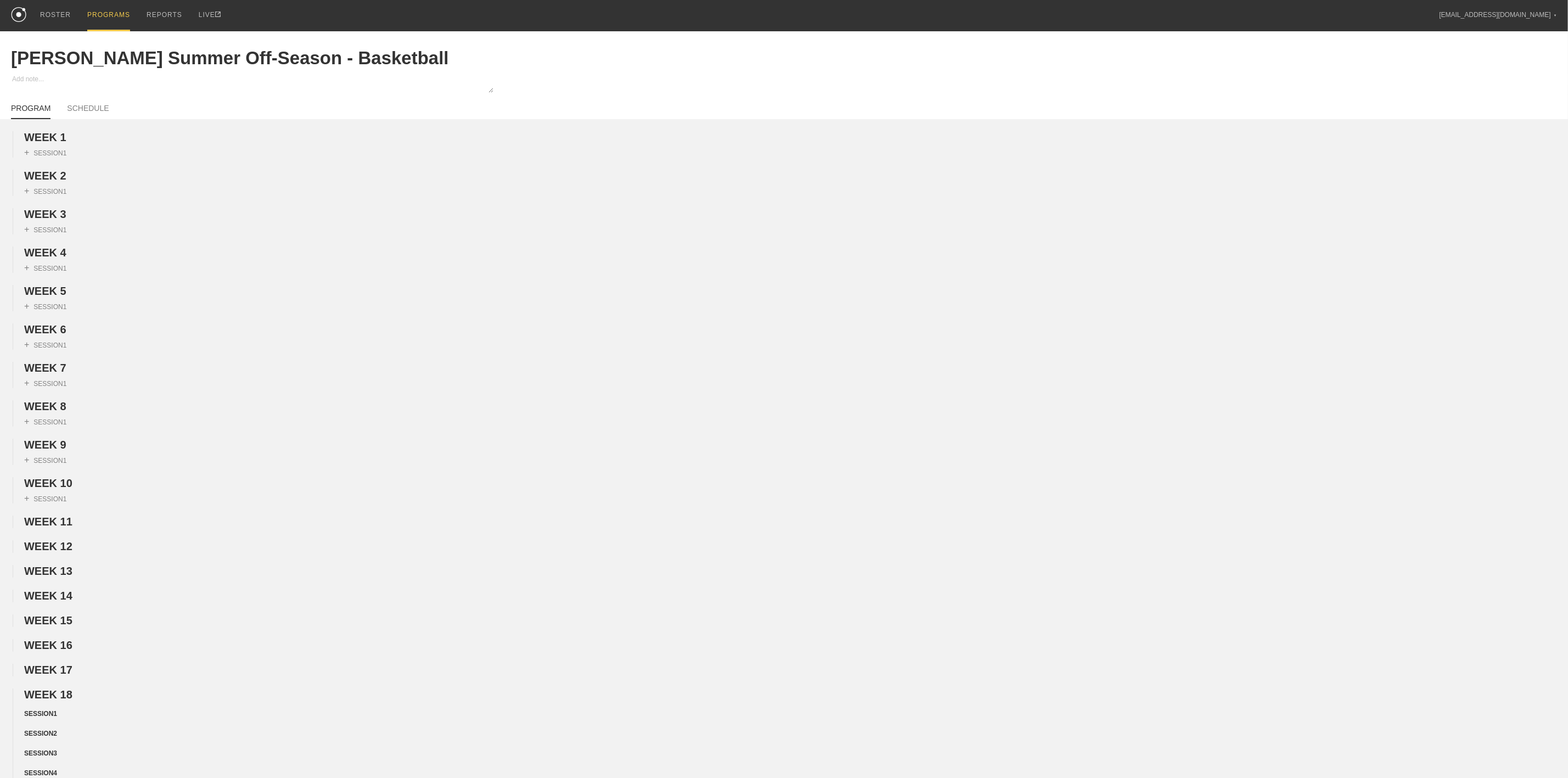
click at [101, 13] on div "PROGRAMS" at bounding box center [109, 16] width 43 height 31
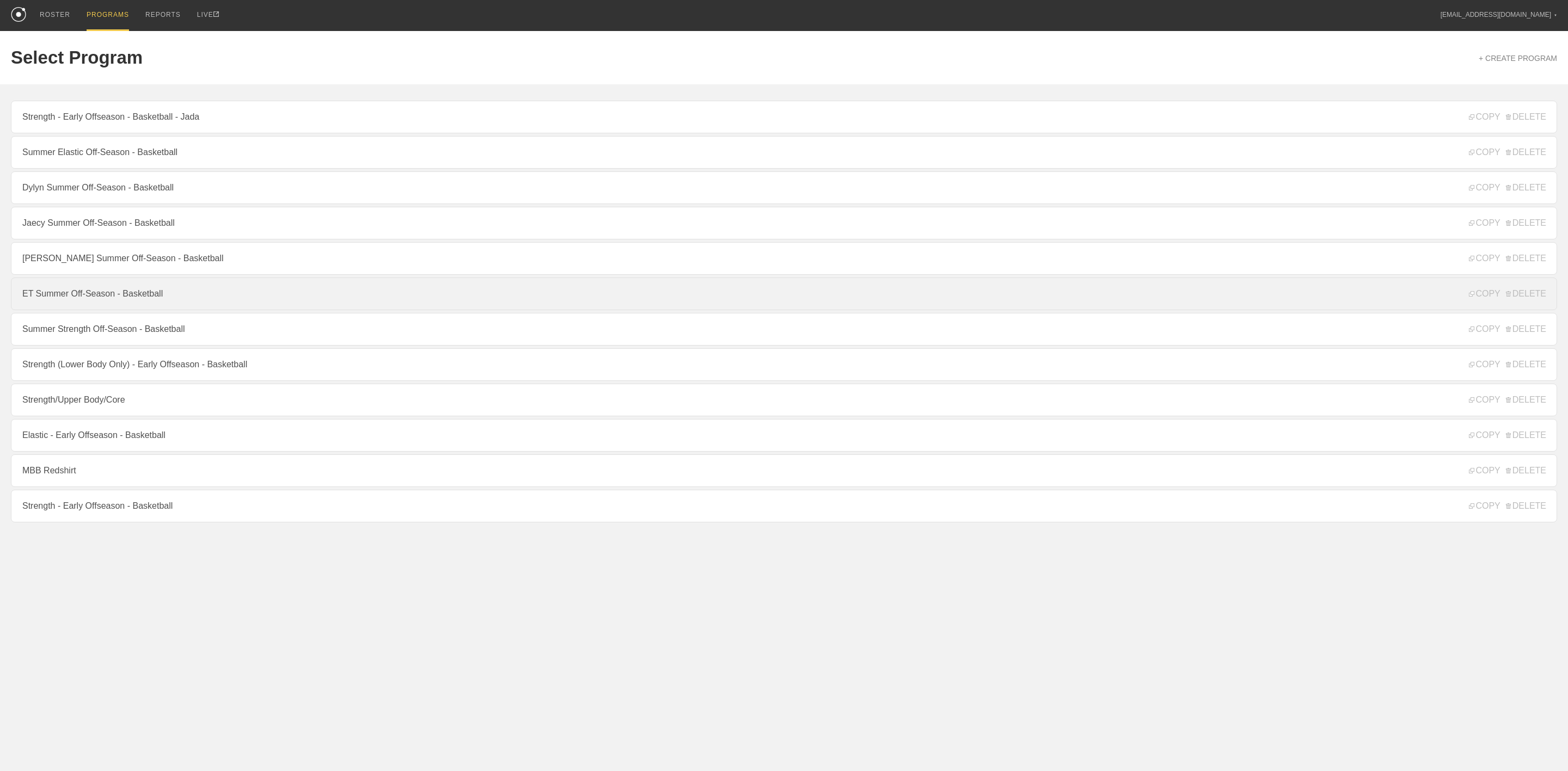
click at [150, 306] on link "ET Summer Off-Season - Basketball" at bounding box center [784, 294] width 1547 height 33
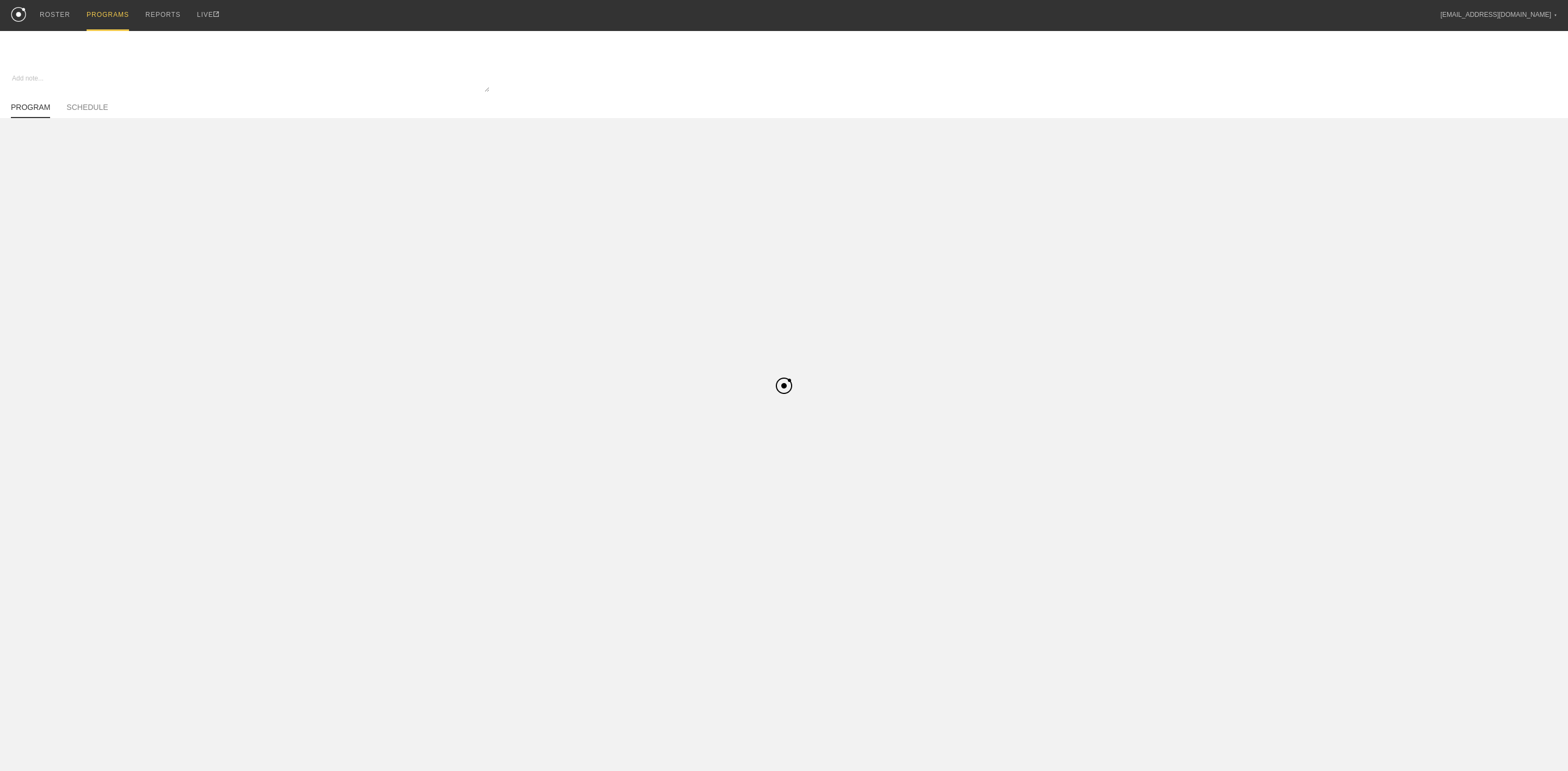
type textarea "x"
type input "ET Summer Off-Season - Basketball"
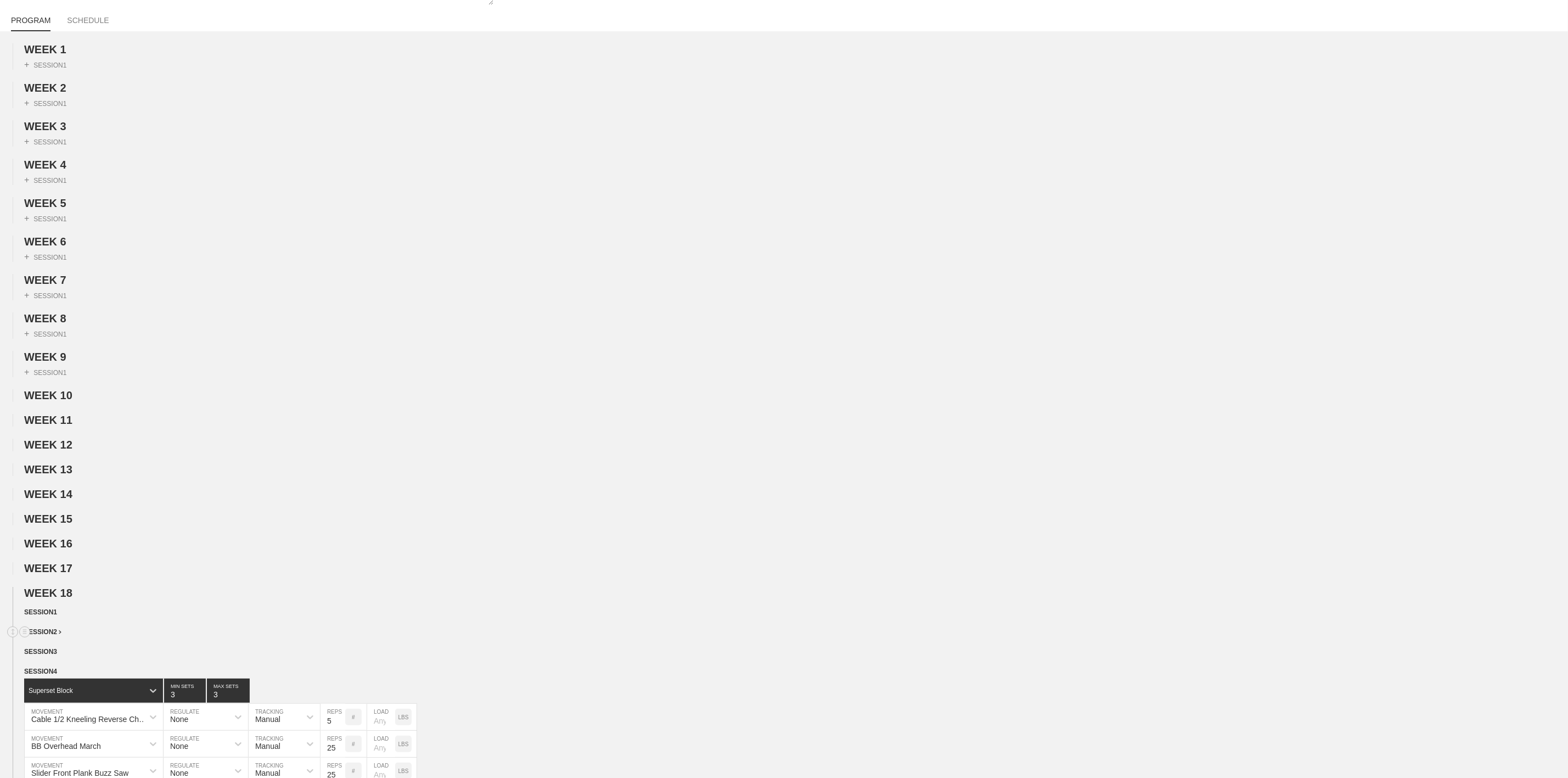
scroll to position [165, 0]
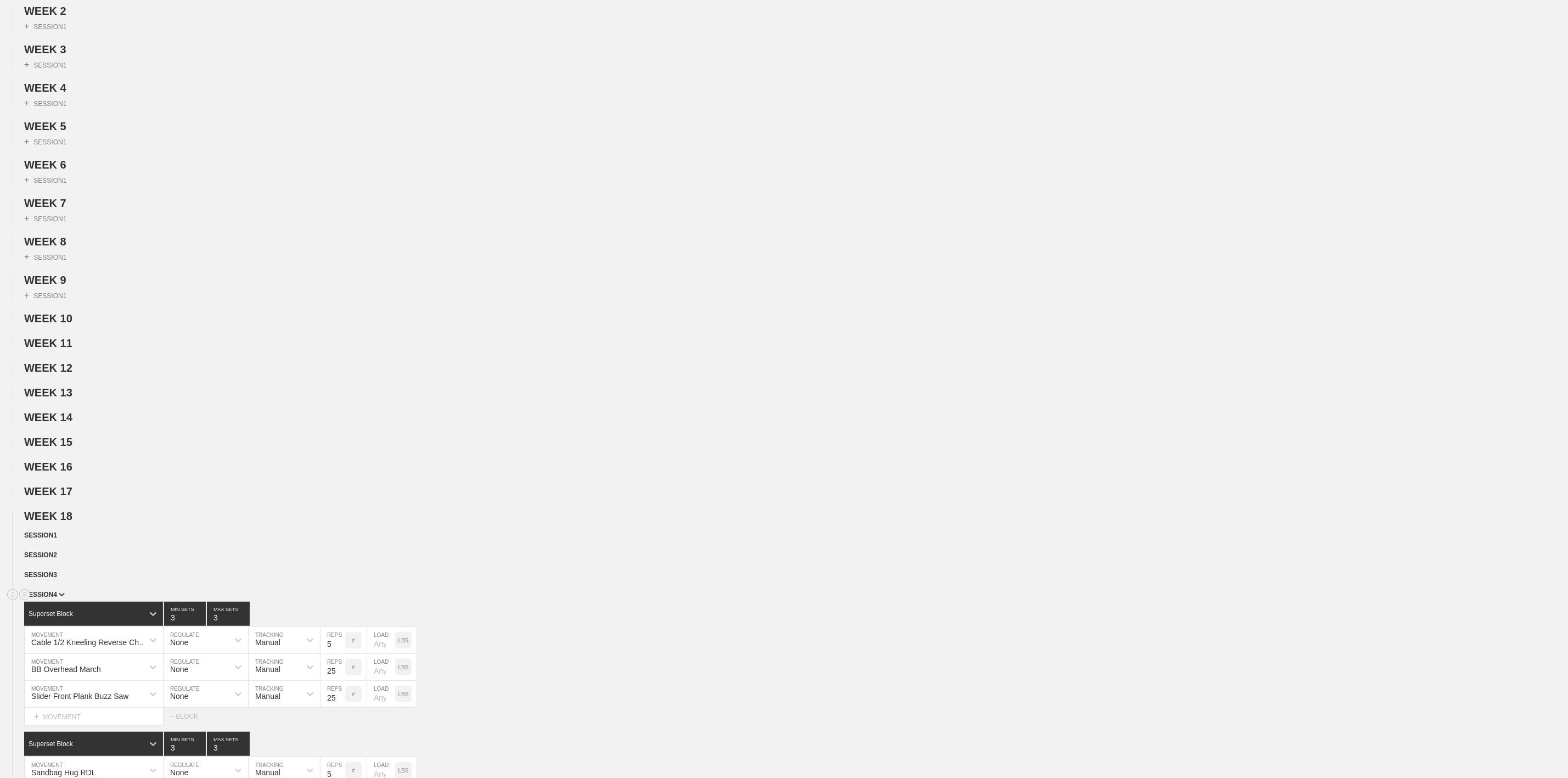
click at [53, 599] on span "SESSION 4" at bounding box center [44, 595] width 41 height 8
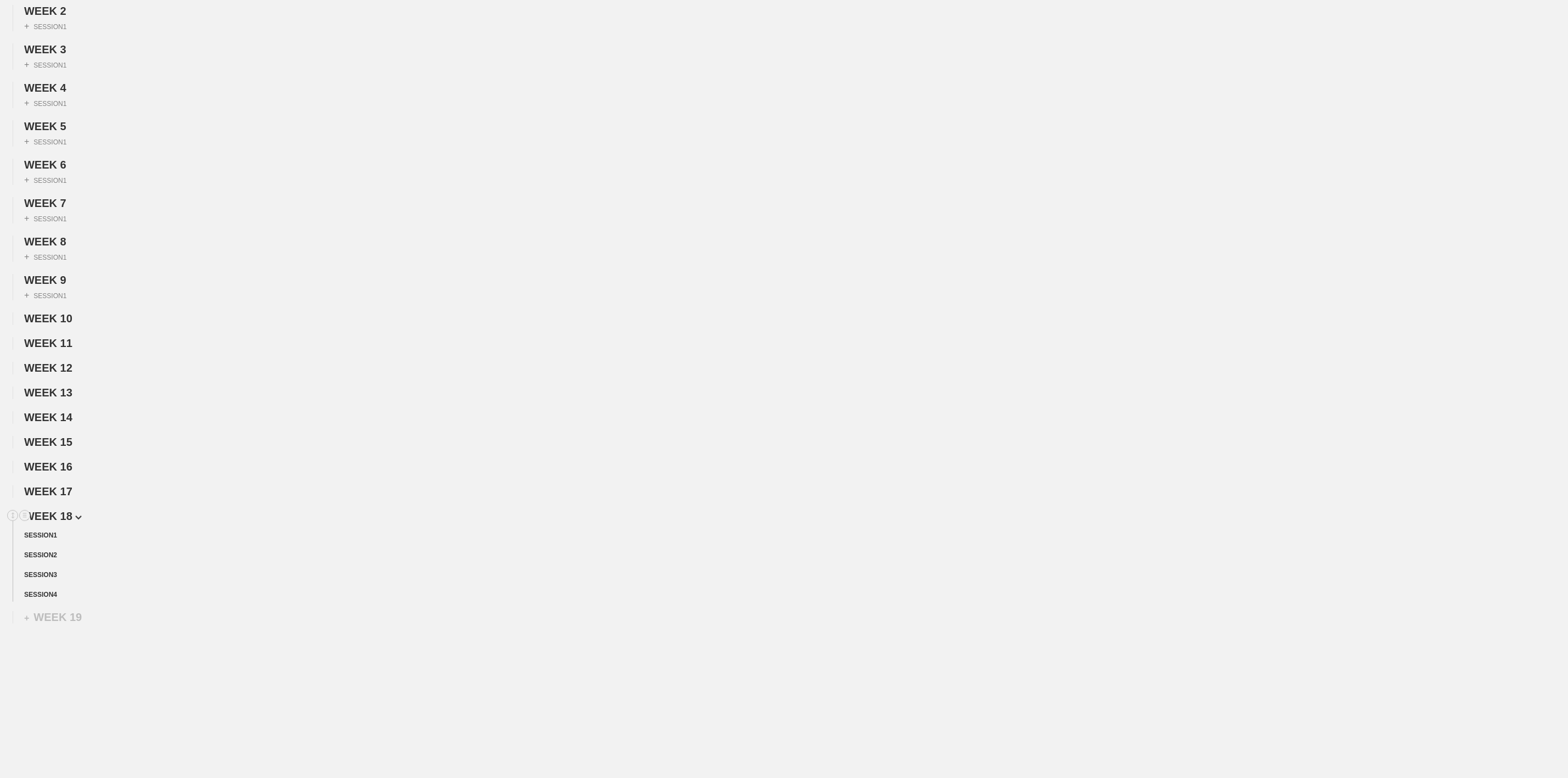
click at [68, 522] on span "WEEK 18" at bounding box center [53, 516] width 58 height 12
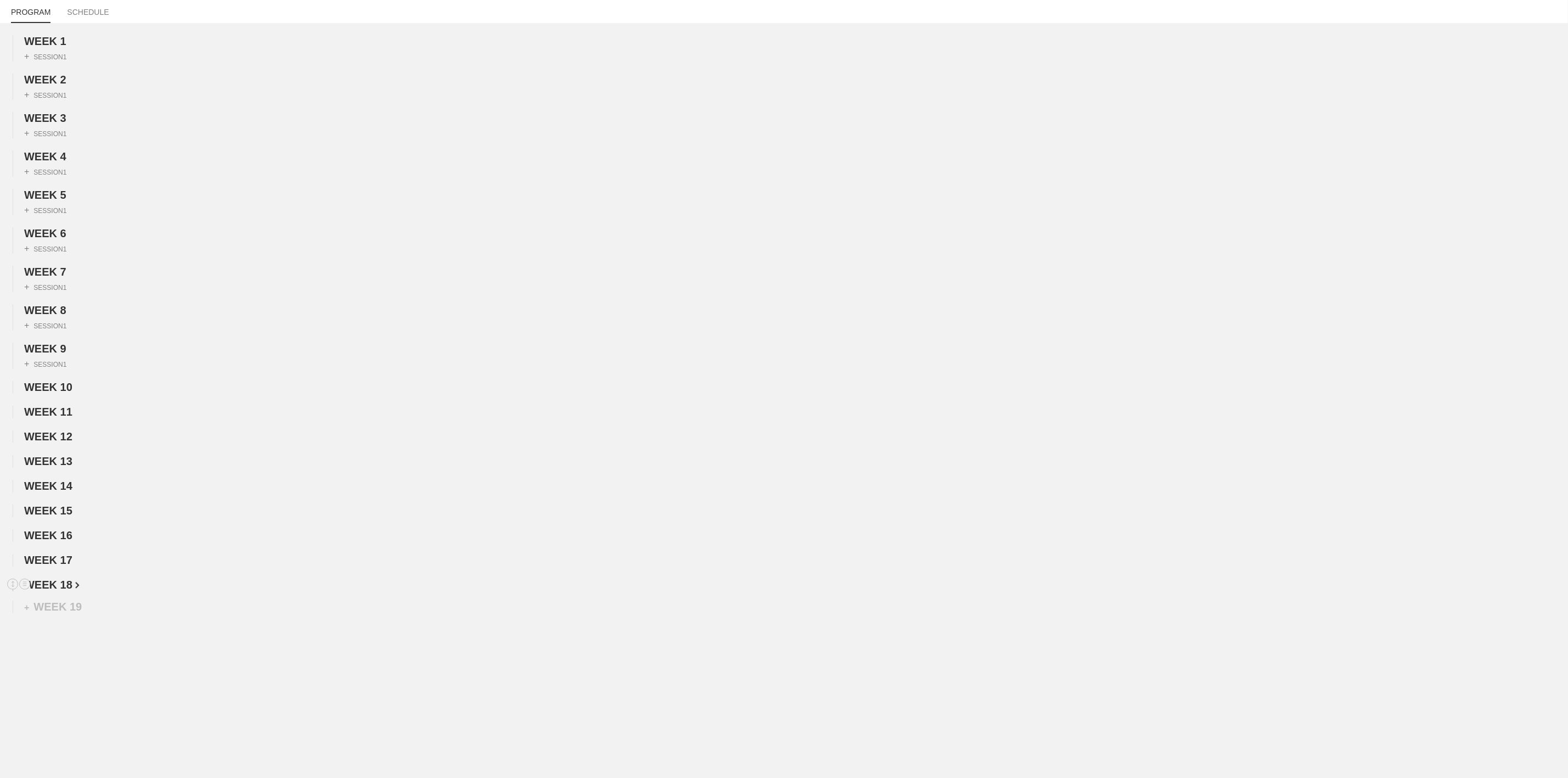
scroll to position [115, 0]
click at [23, 585] on circle at bounding box center [25, 584] width 13 height 13
click at [67, 595] on div "DUPLICATE" at bounding box center [77, 596] width 88 height 16
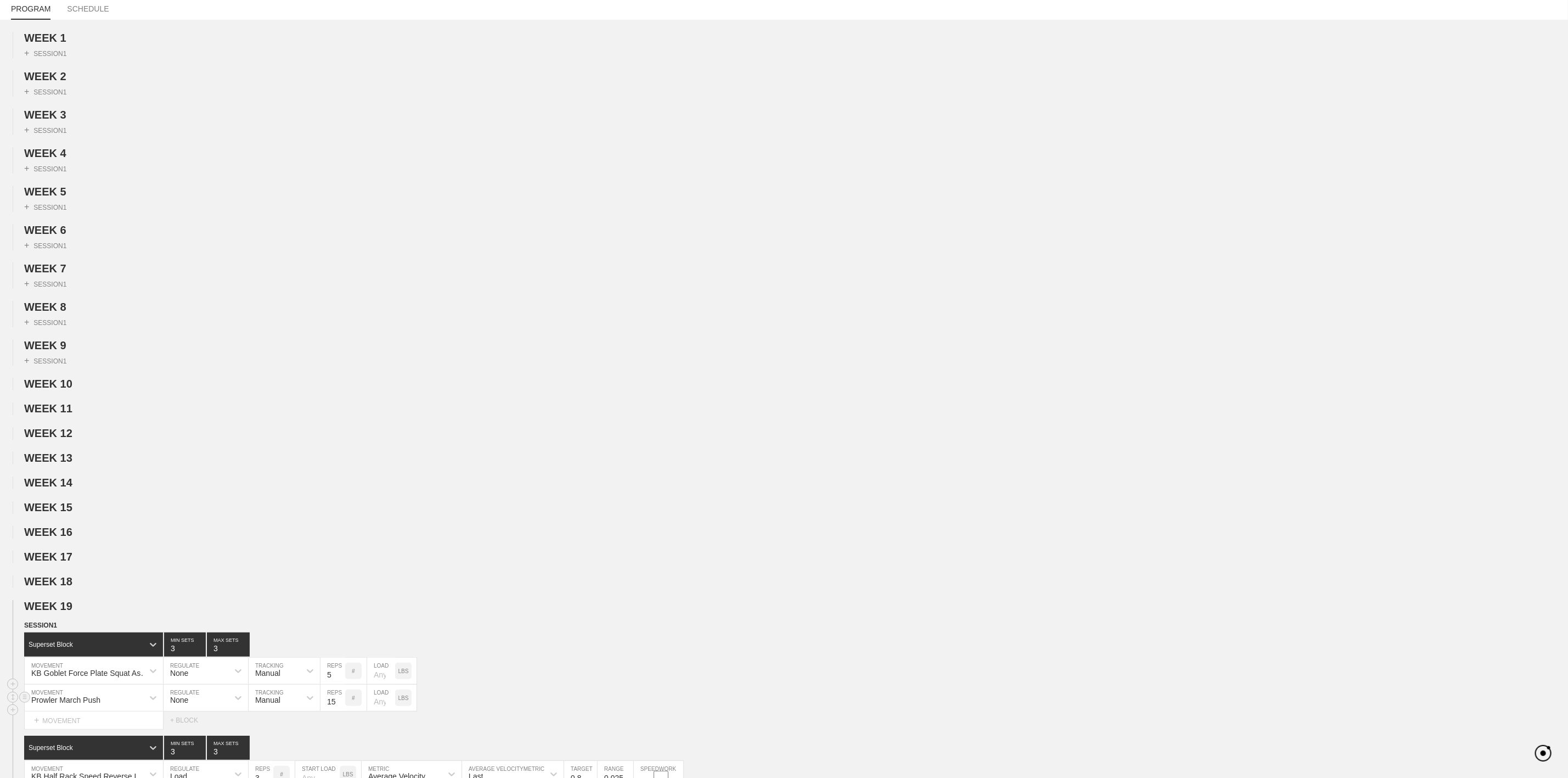
scroll to position [0, 0]
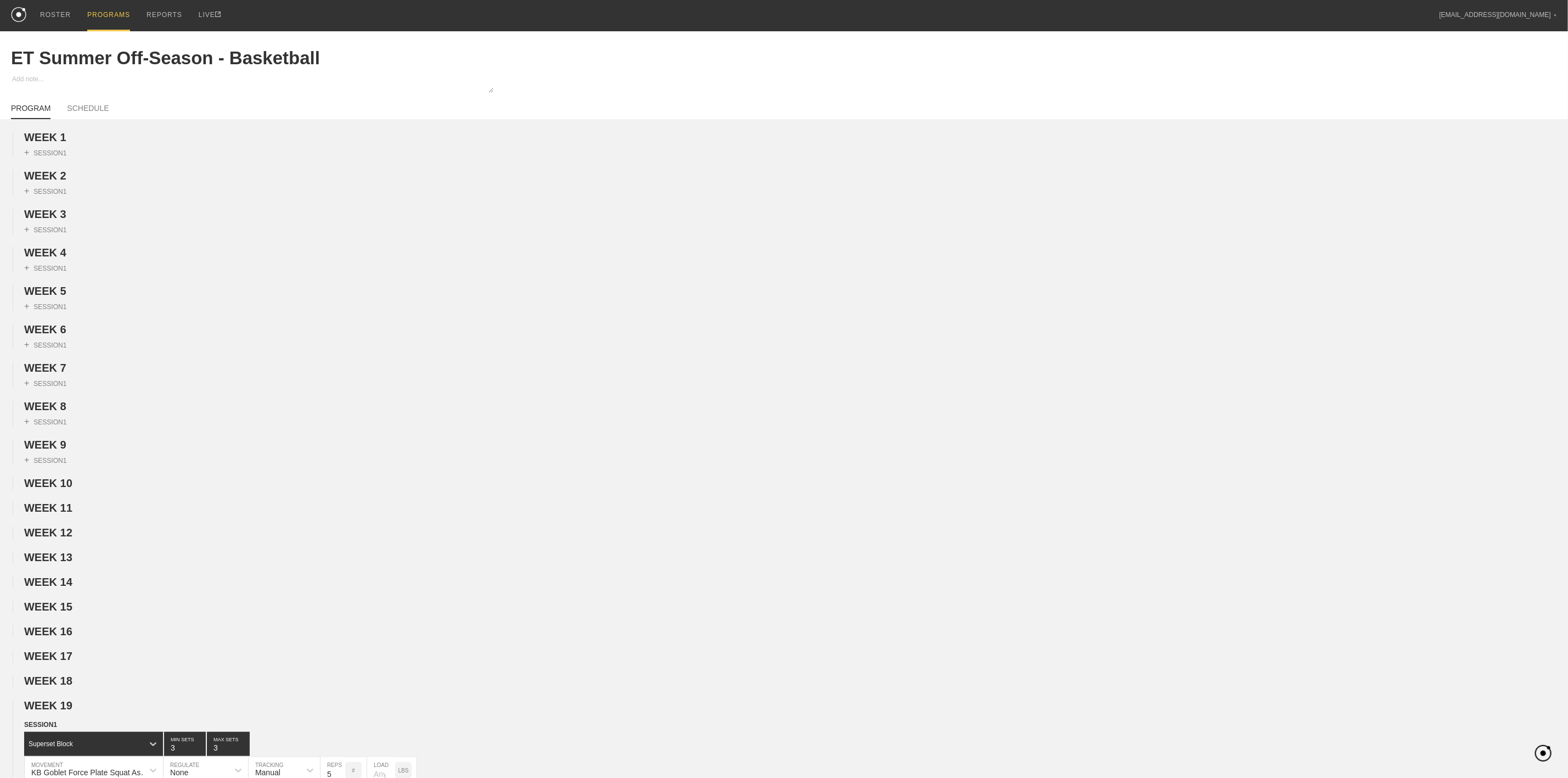
click at [94, 102] on div "PROGRAM SCHEDULE" at bounding box center [784, 107] width 1546 height 24
click at [89, 108] on link "SCHEDULE" at bounding box center [88, 112] width 41 height 16
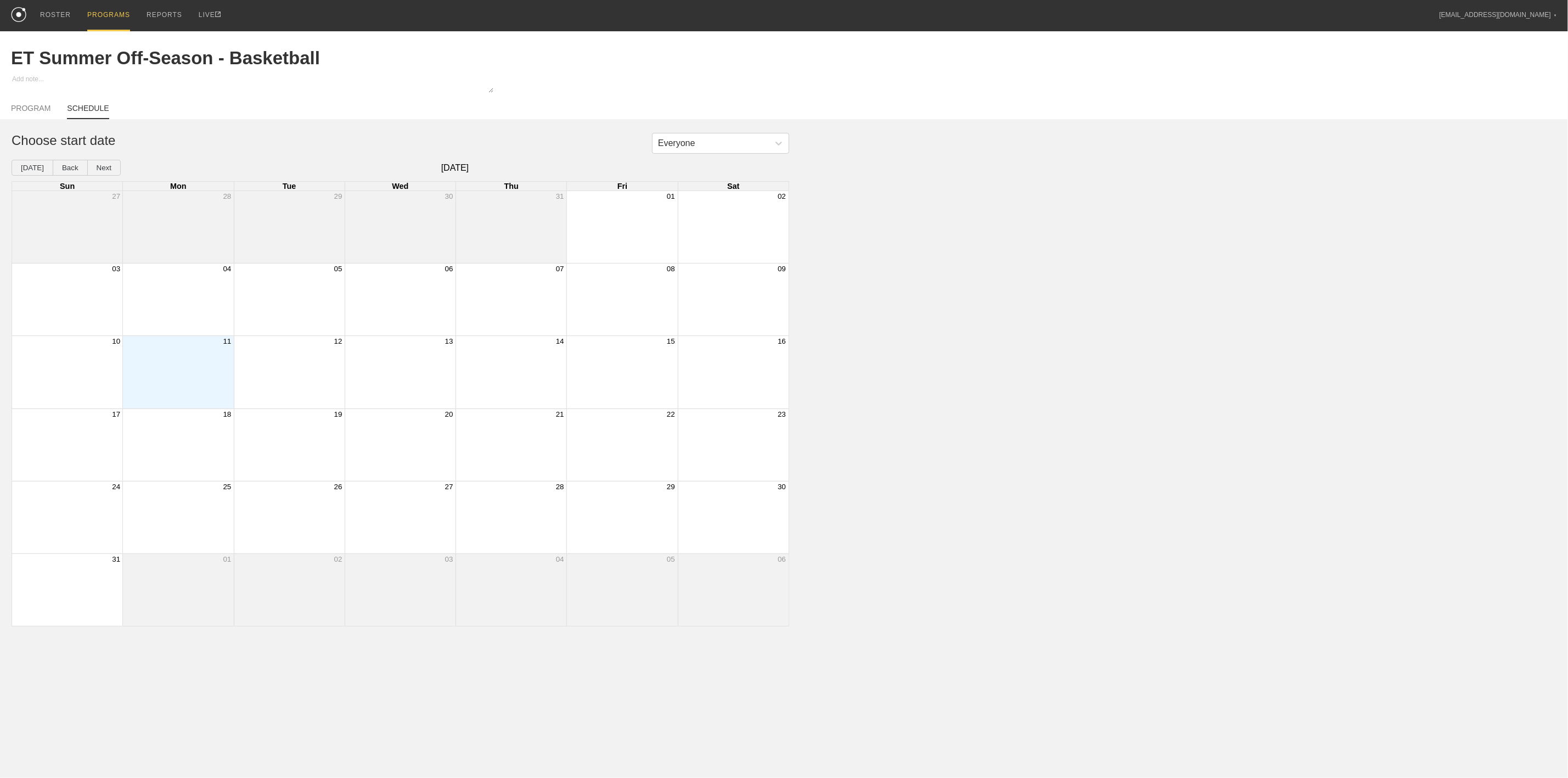
type textarea "x"
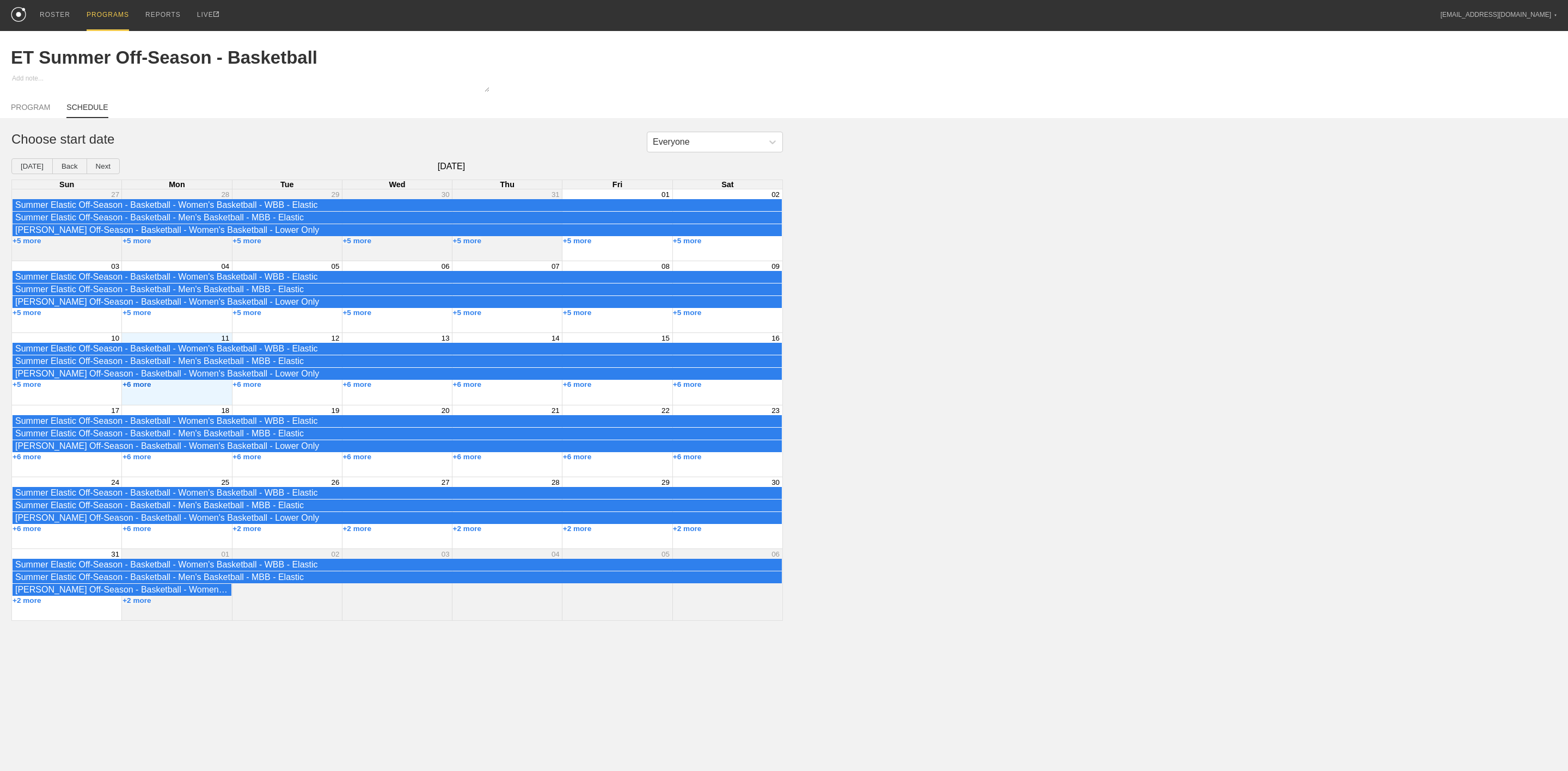
click at [146, 389] on button "+6 more" at bounding box center [137, 385] width 29 height 9
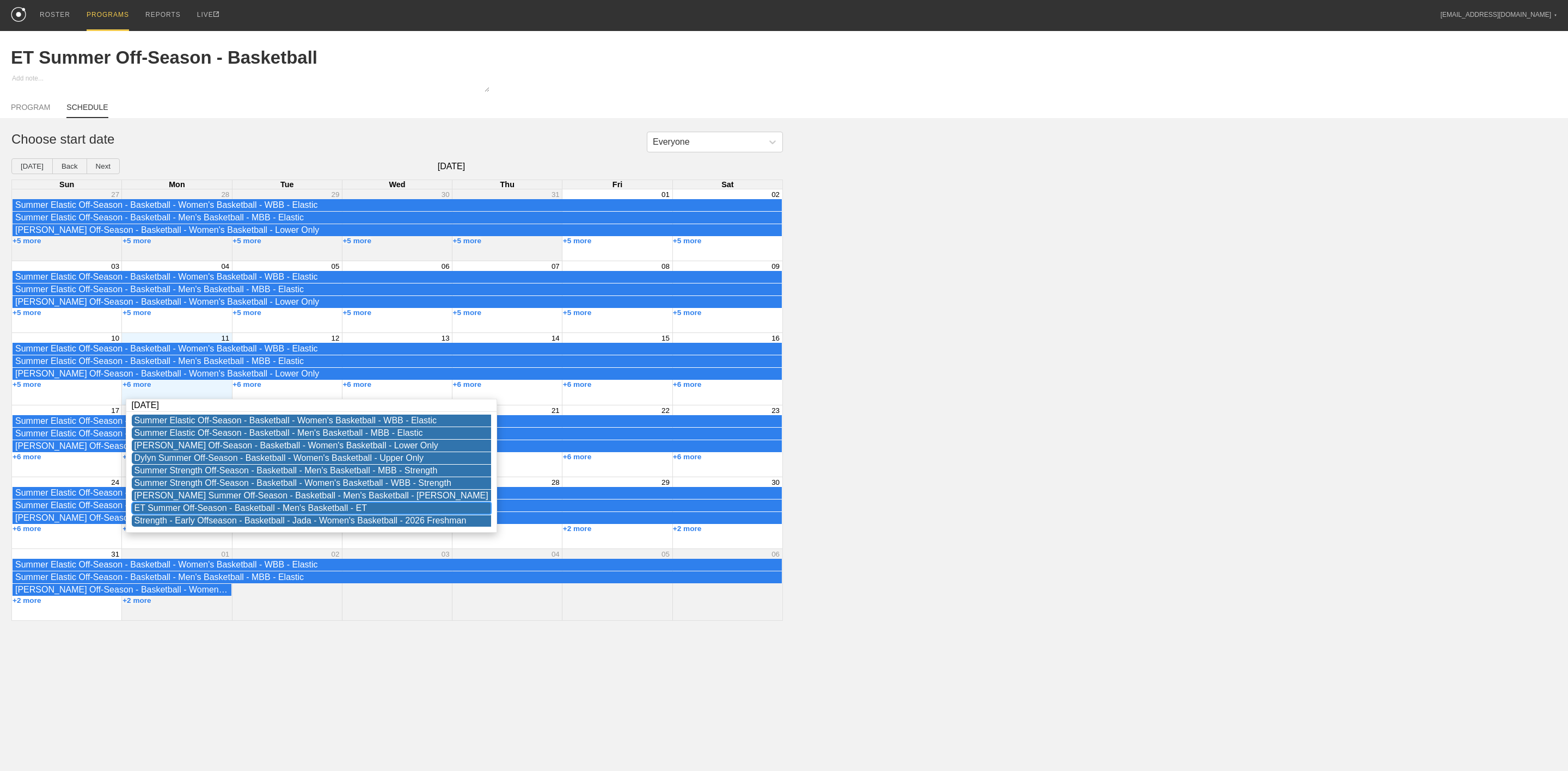
click at [170, 513] on div "ET Summer Off-Season - Basketball - Men's Basketball - ET" at bounding box center [311, 508] width 354 height 9
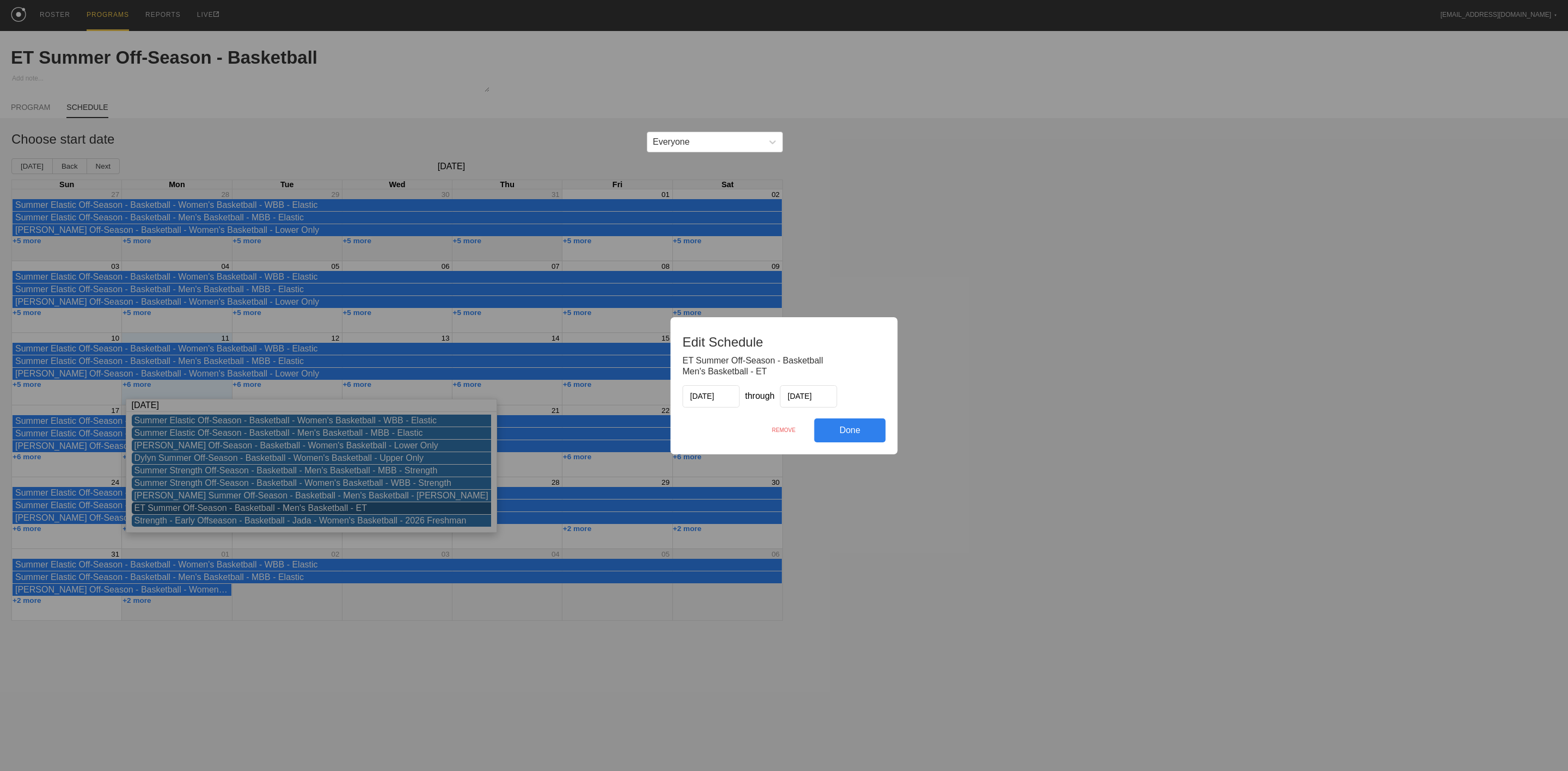
click at [827, 397] on input "[DATE]" at bounding box center [809, 397] width 57 height 22
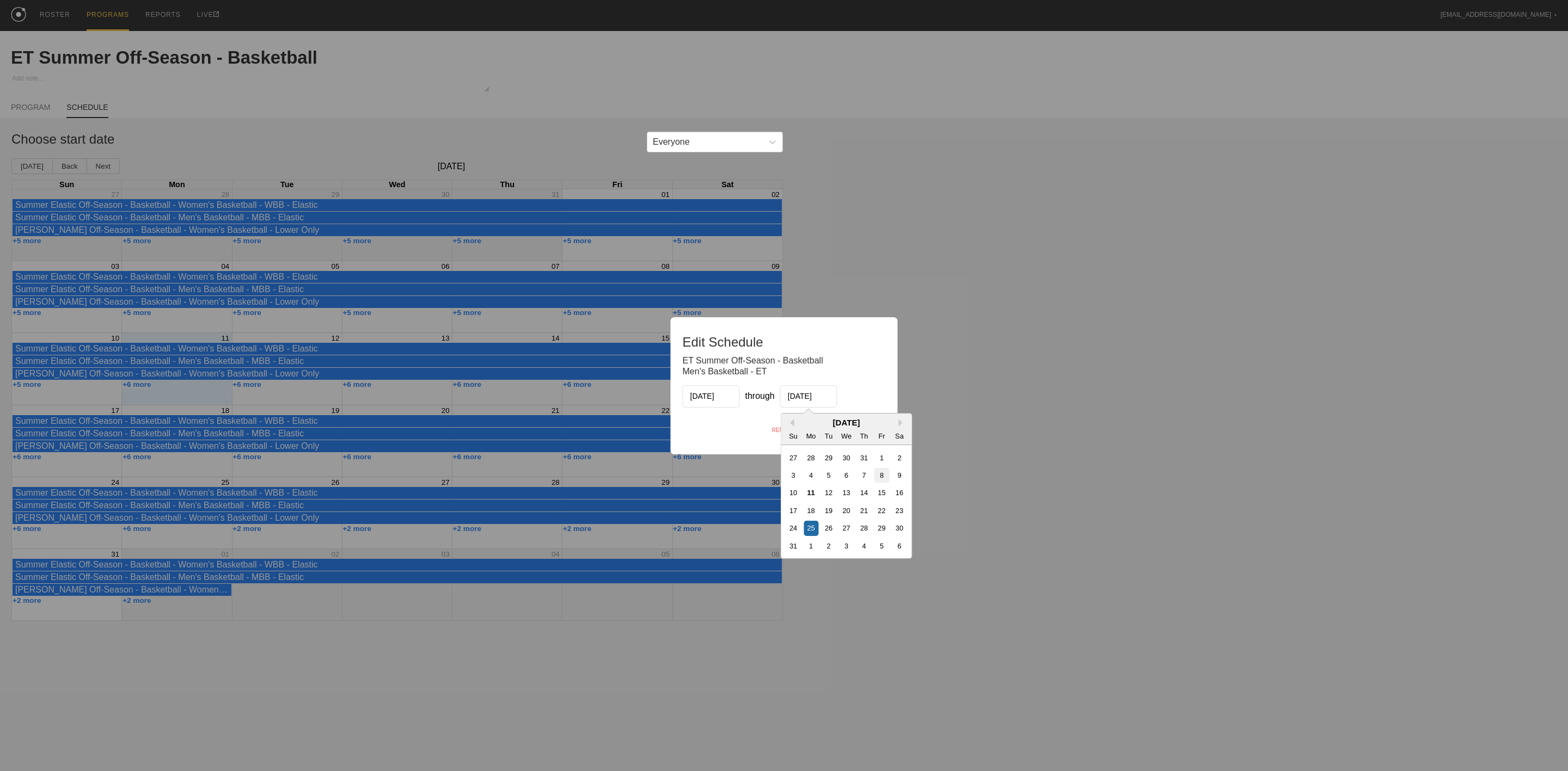
click at [882, 479] on div "8" at bounding box center [882, 475] width 15 height 15
type input "[DATE]"
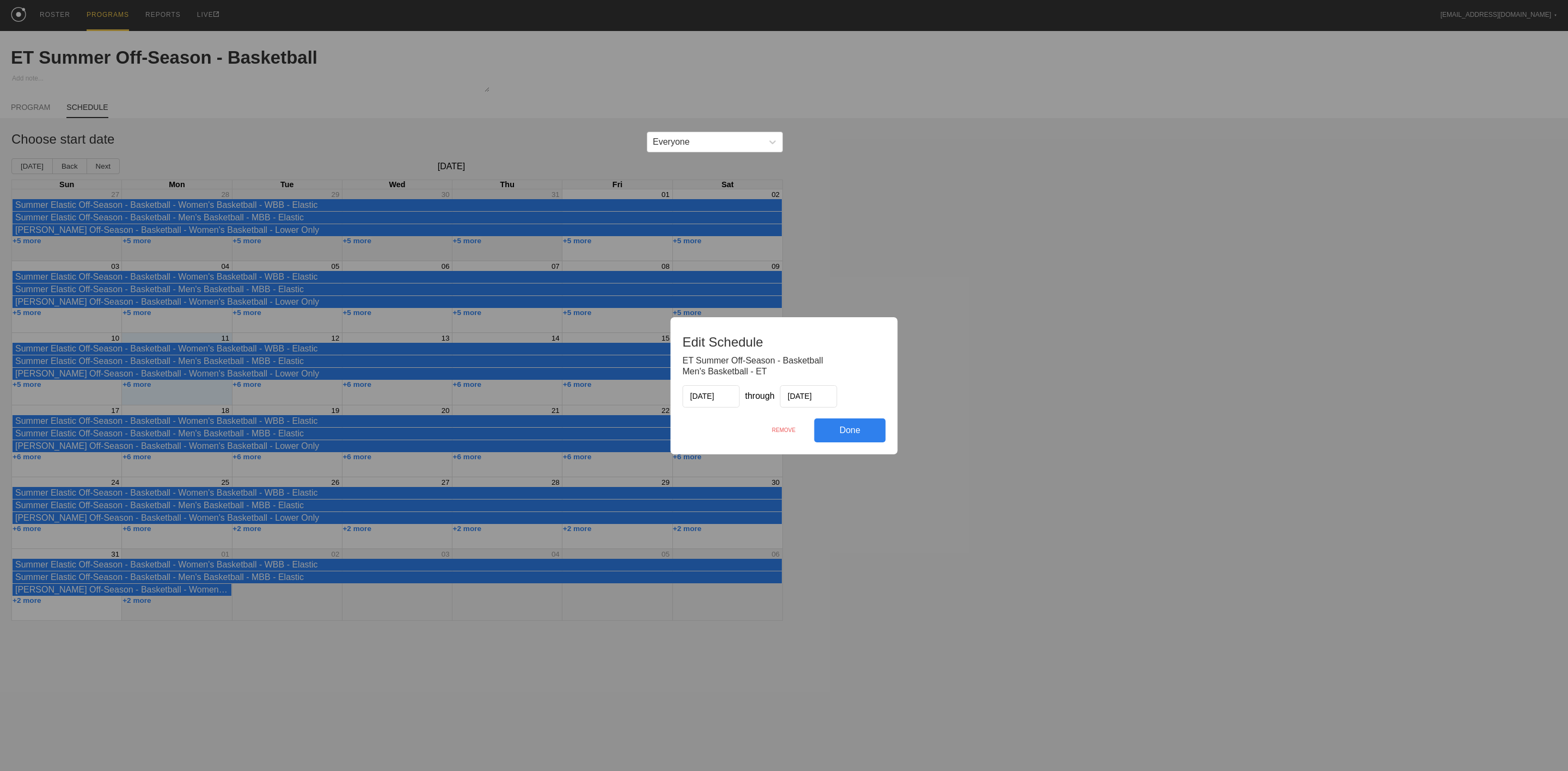
click at [853, 425] on div "Done" at bounding box center [850, 431] width 71 height 24
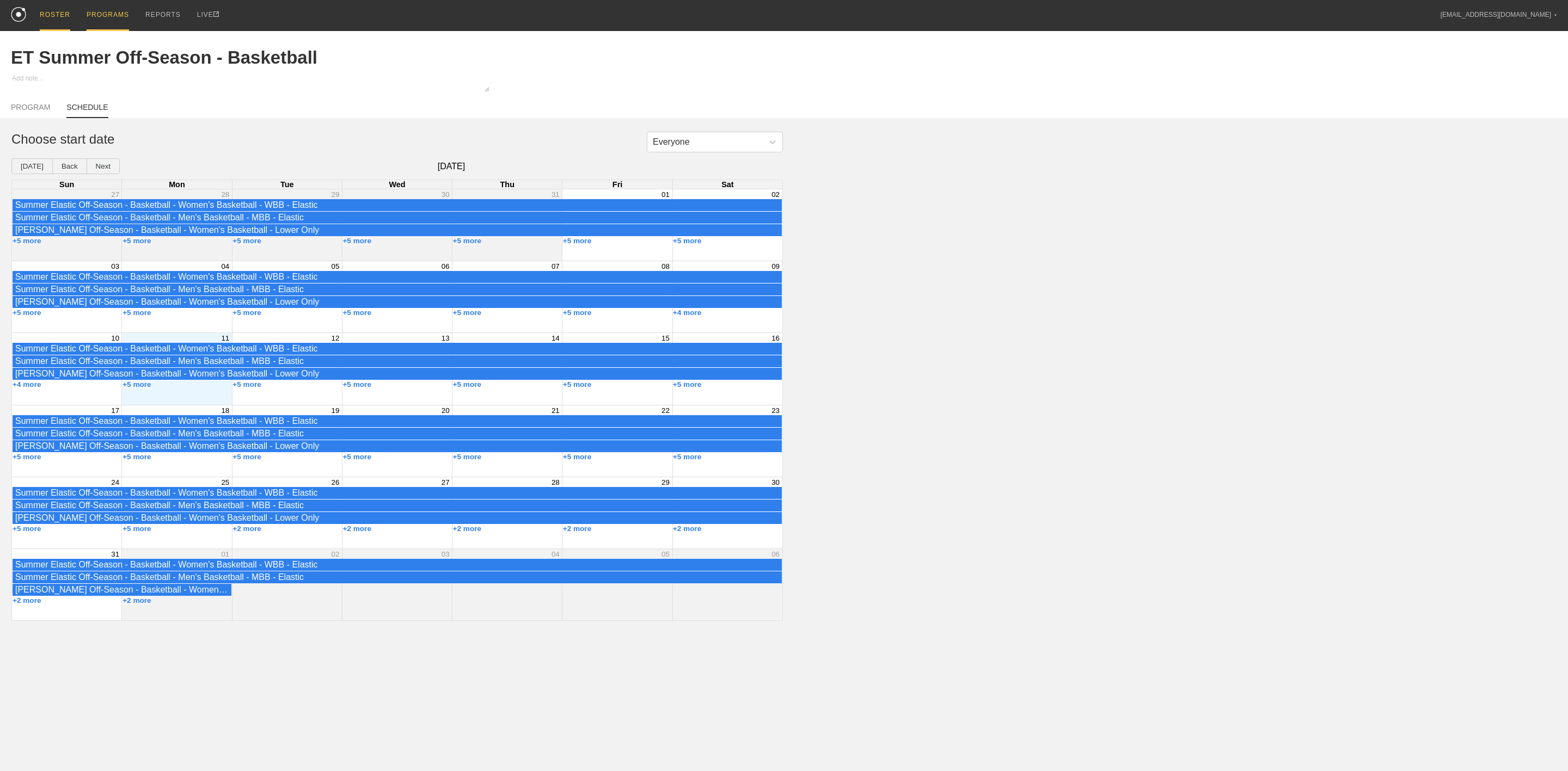
click at [50, 12] on div "ROSTER" at bounding box center [55, 15] width 31 height 31
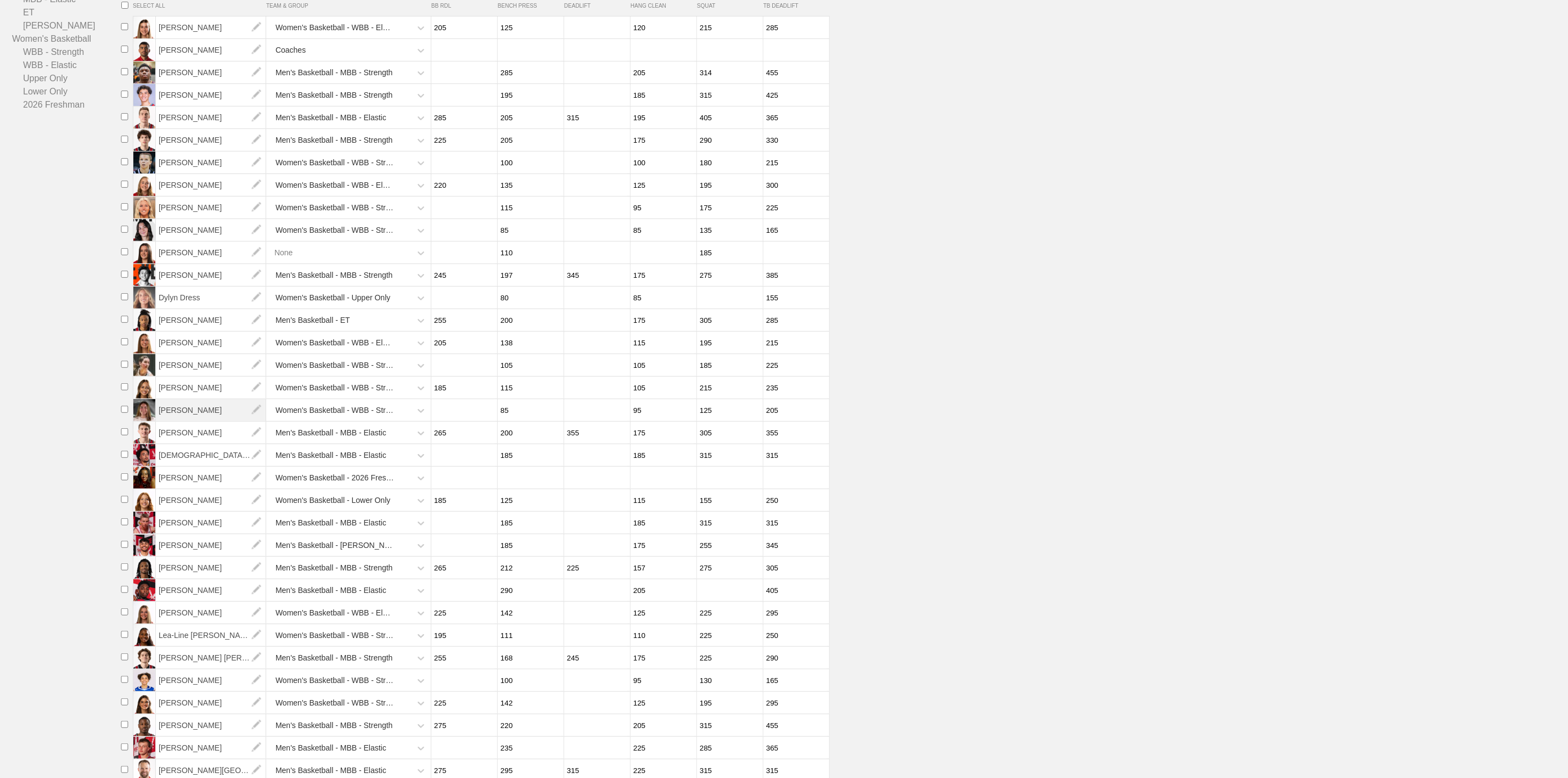
scroll to position [234, 0]
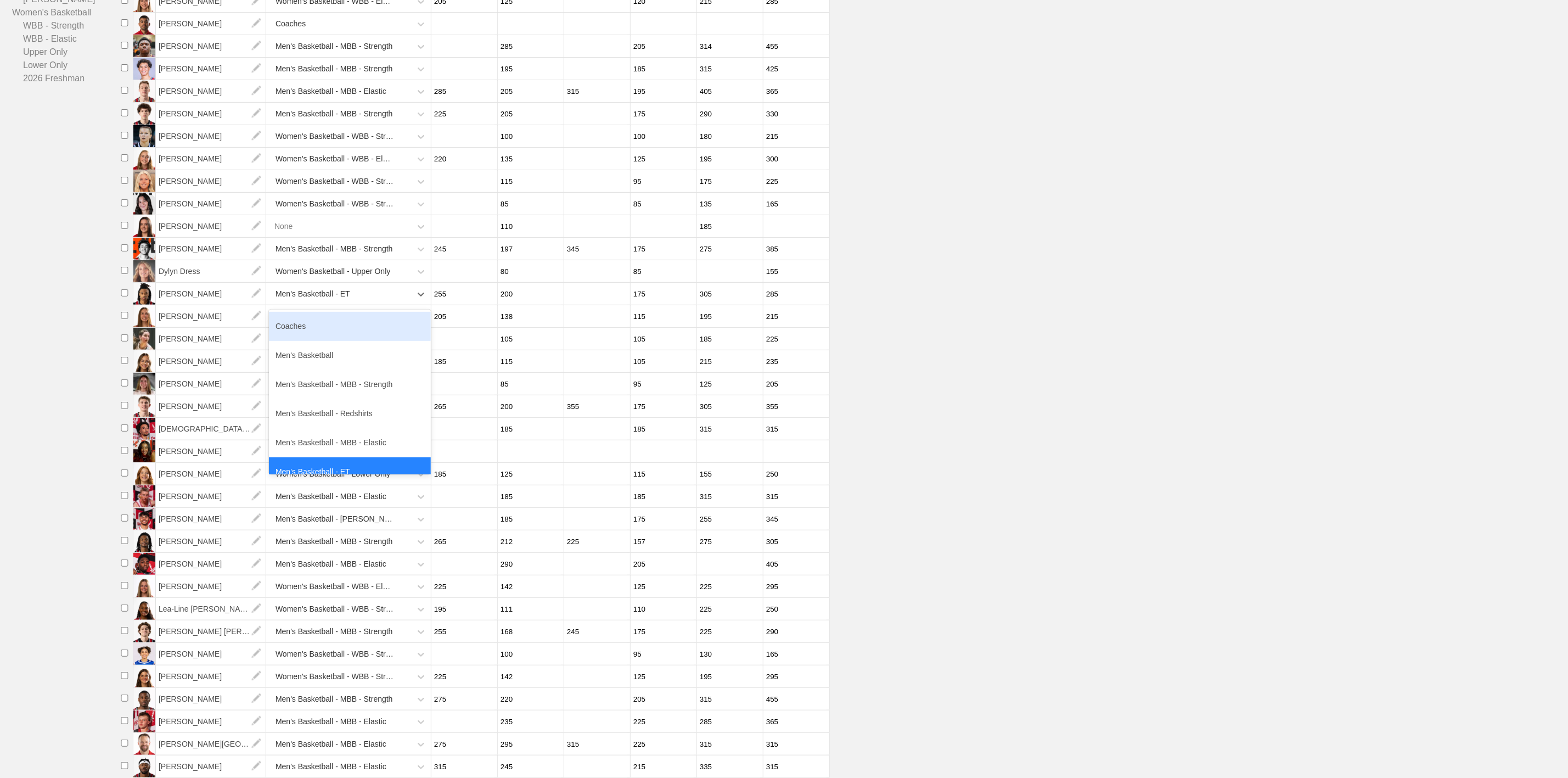
click at [372, 283] on div "Men's Basketball - ET" at bounding box center [340, 294] width 143 height 22
click at [372, 370] on div "Men's Basketball - MBB - Strength" at bounding box center [349, 385] width 162 height 29
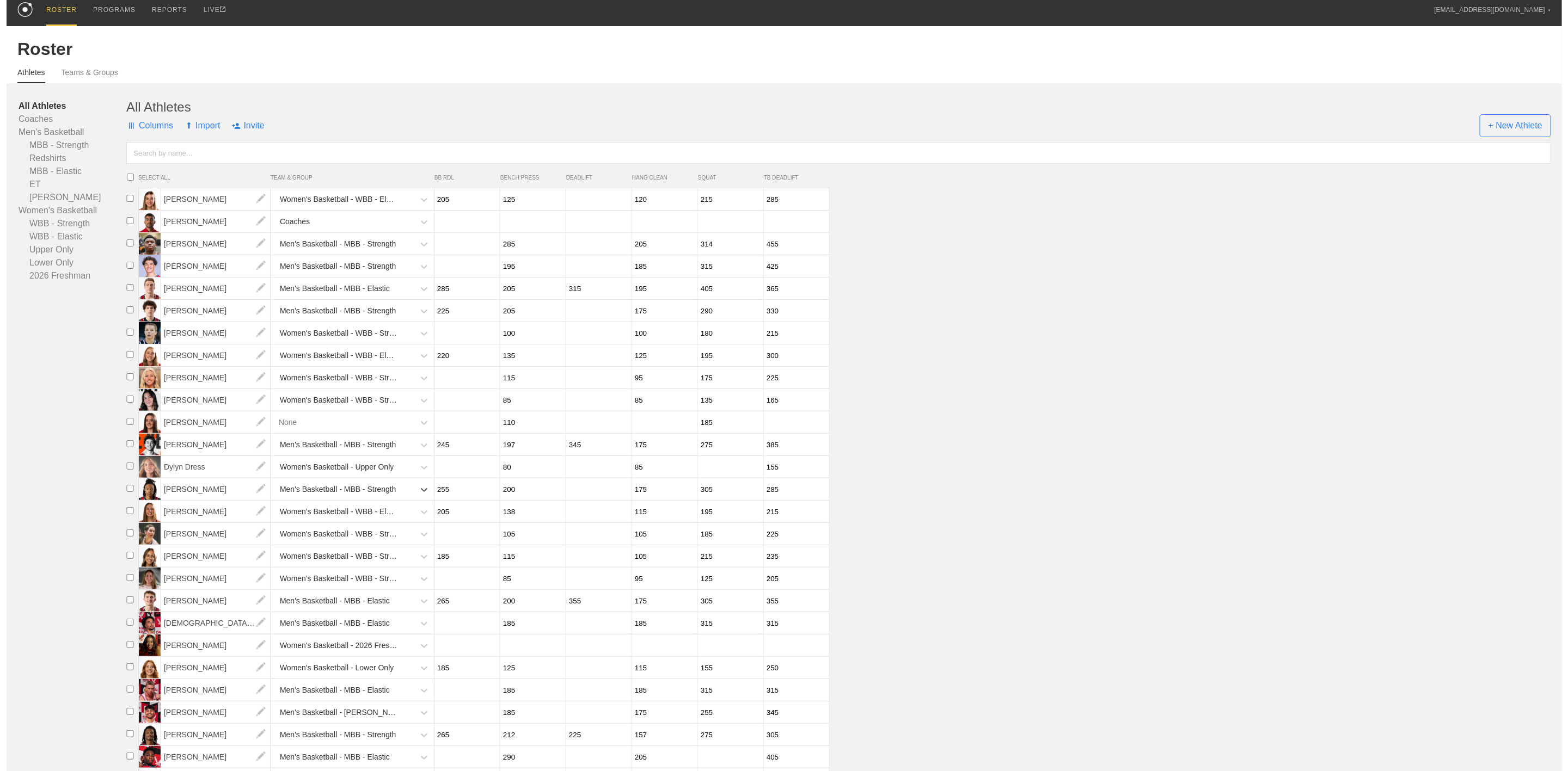
scroll to position [0, 0]
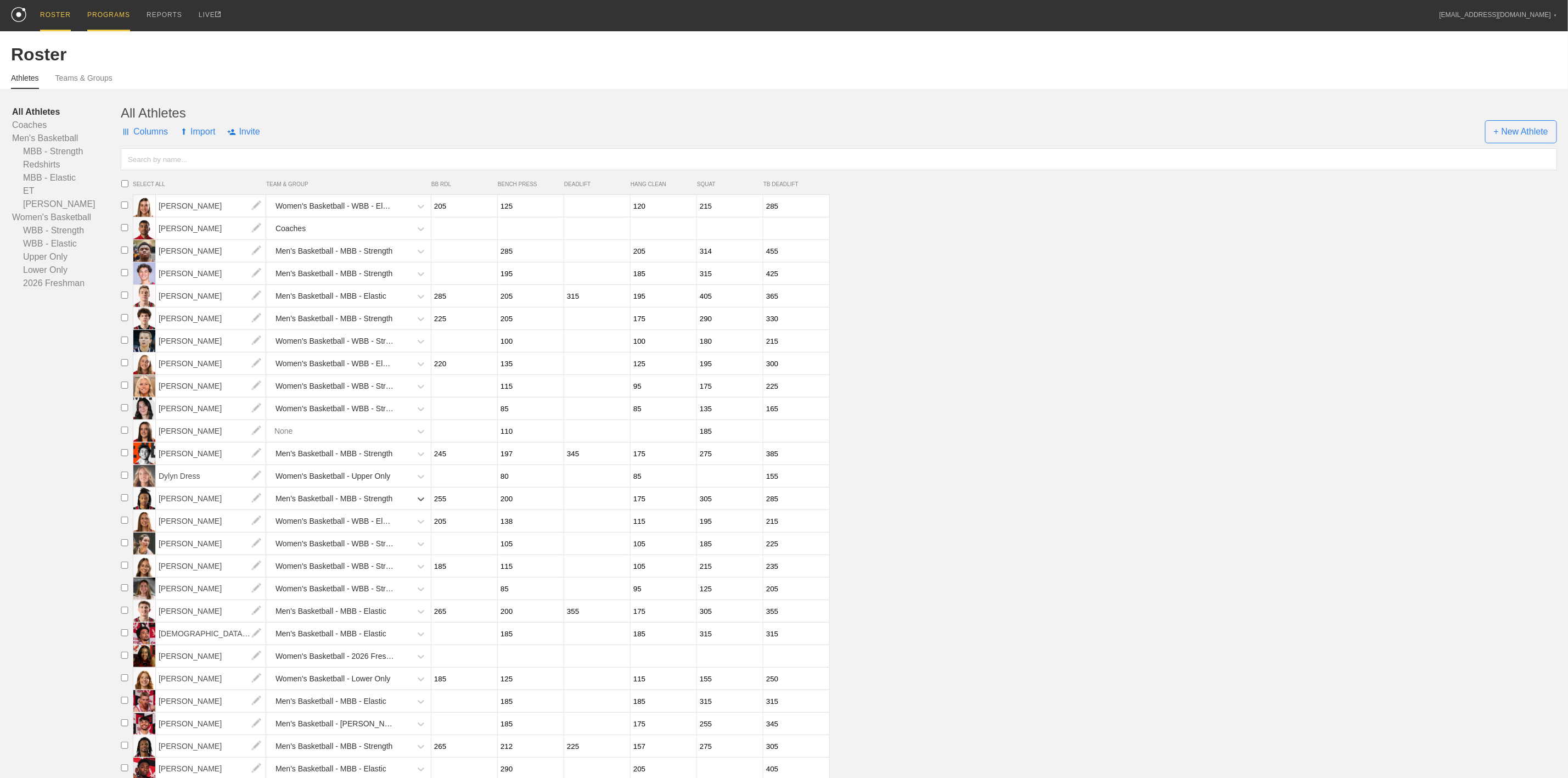
click at [94, 10] on div "PROGRAMS" at bounding box center [109, 16] width 43 height 31
